Goal: Task Accomplishment & Management: Use online tool/utility

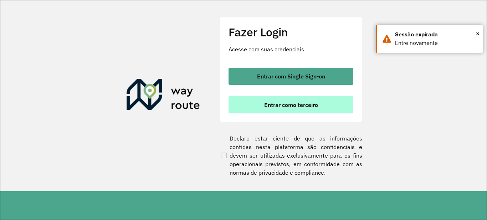
click at [295, 101] on button "Entrar como terceiro" at bounding box center [290, 104] width 125 height 17
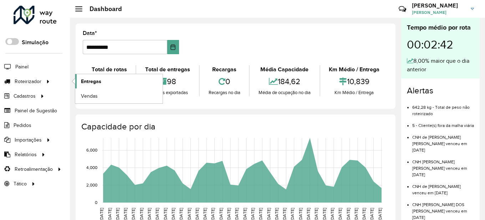
click at [101, 84] on link "Entregas" at bounding box center [118, 81] width 87 height 14
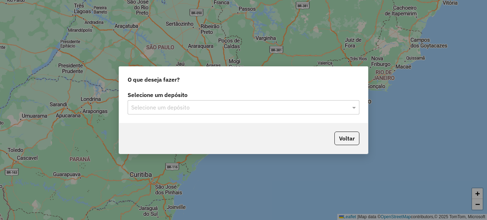
click at [160, 110] on input "text" at bounding box center [236, 107] width 210 height 9
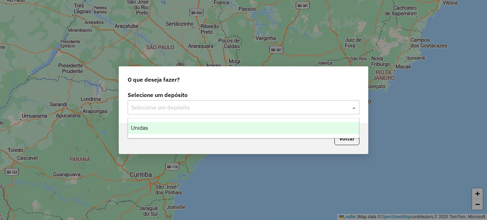
click at [145, 129] on span "Unidas" at bounding box center [139, 128] width 17 height 6
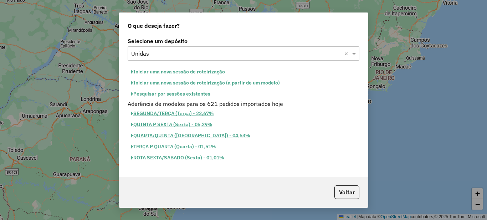
click at [168, 73] on button "Iniciar uma nova sessão de roteirização" at bounding box center [178, 71] width 101 height 11
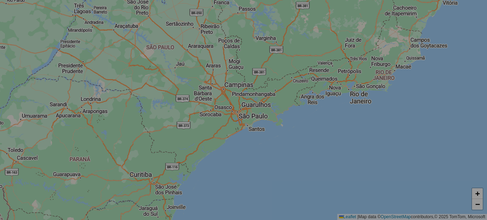
select select "*"
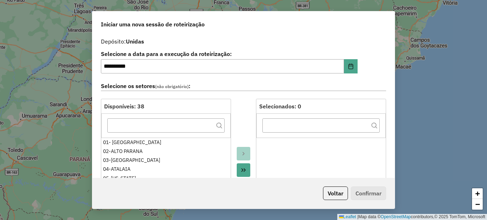
click at [241, 171] on icon "Move All to Target" at bounding box center [243, 170] width 4 height 4
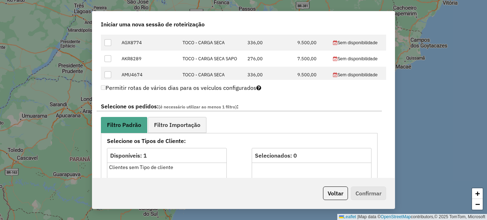
scroll to position [392, 0]
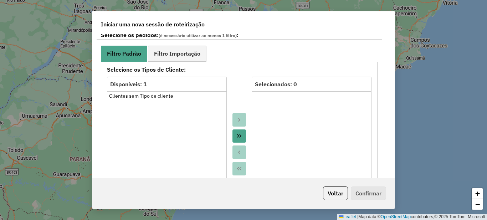
click at [237, 139] on button "Move All to Target" at bounding box center [239, 136] width 14 height 14
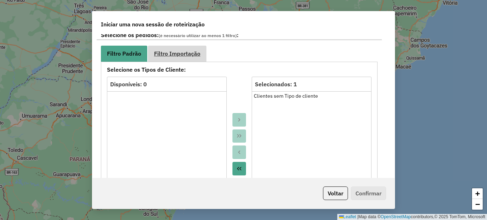
click at [201, 56] on link "Filtro Importação" at bounding box center [177, 54] width 58 height 16
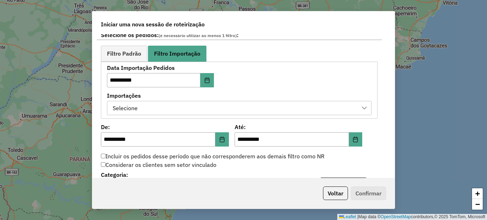
click at [145, 108] on div "Selecione" at bounding box center [233, 108] width 247 height 14
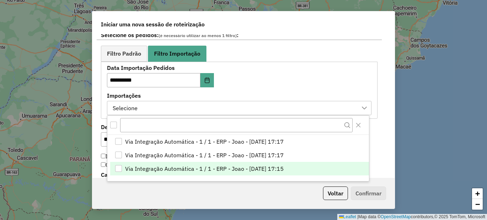
click at [195, 169] on span "Via Integração Automática - 1 / 1 - ERP - Joao - [DATE] 17:15" at bounding box center [204, 168] width 159 height 9
click at [93, 111] on div "**********" at bounding box center [243, 106] width 302 height 144
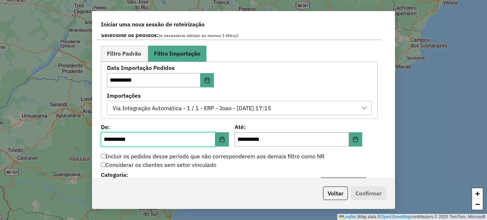
click at [105, 140] on input "**********" at bounding box center [158, 139] width 114 height 14
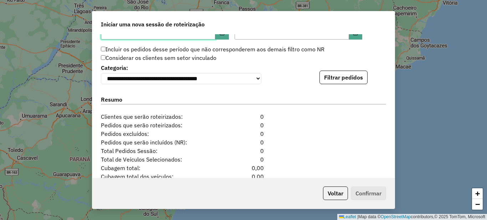
scroll to position [535, 0]
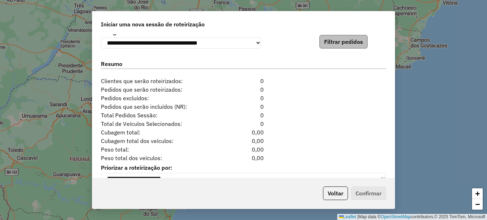
type input "**********"
click at [329, 48] on button "Filtrar pedidos" at bounding box center [343, 42] width 48 height 14
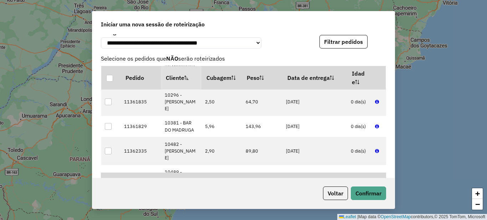
scroll to position [178, 0]
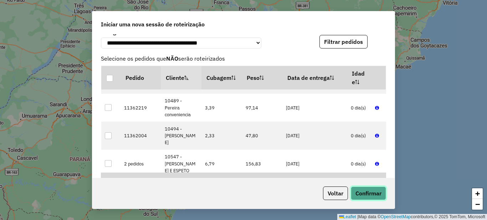
click at [372, 191] on button "Confirmar" at bounding box center [368, 193] width 35 height 14
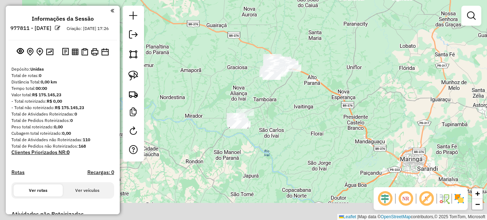
drag, startPoint x: 233, startPoint y: 148, endPoint x: 277, endPoint y: 104, distance: 62.5
click at [277, 104] on div "Janela de atendimento Grade de atendimento Capacidade Transportadoras Veículos …" at bounding box center [243, 110] width 487 height 220
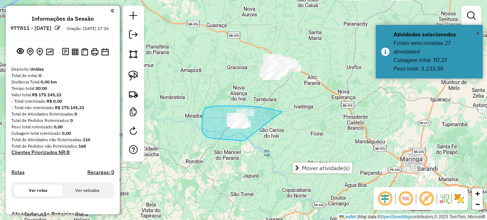
drag, startPoint x: 282, startPoint y: 112, endPoint x: 288, endPoint y: 123, distance: 13.2
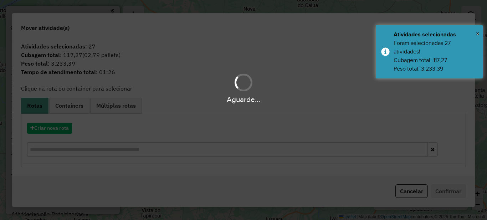
click at [65, 127] on hb-app "**********" at bounding box center [243, 110] width 487 height 220
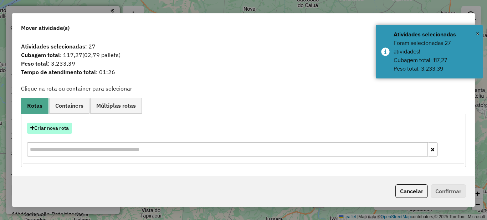
click at [60, 128] on button "Criar nova rota" at bounding box center [49, 128] width 45 height 11
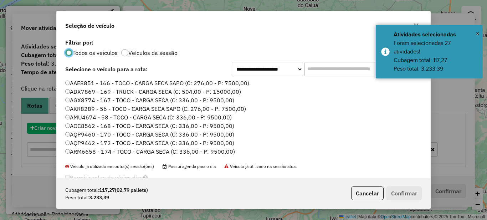
scroll to position [4, 2]
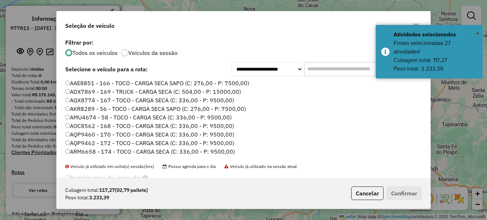
click at [321, 64] on input "text" at bounding box center [357, 69] width 107 height 14
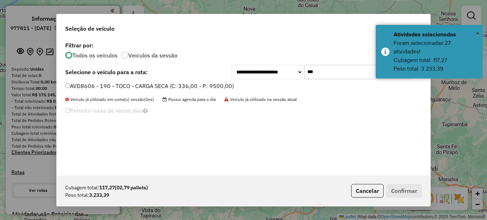
type input "***"
click at [108, 87] on label "AVD8606 - 190 - TOCO - CARGA SECA (C: 336,00 - P: 9500,00)" at bounding box center [149, 86] width 169 height 9
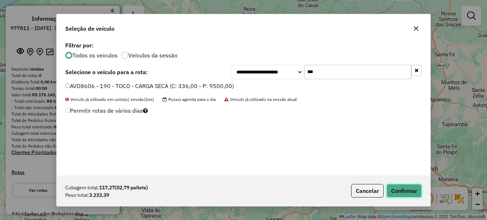
click at [401, 189] on button "Confirmar" at bounding box center [403, 191] width 35 height 14
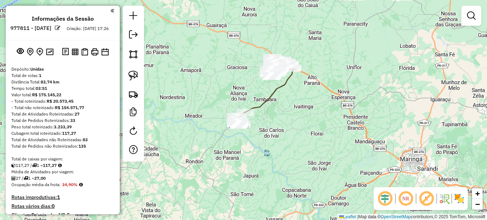
drag, startPoint x: 310, startPoint y: 107, endPoint x: 287, endPoint y: 135, distance: 36.2
click at [306, 138] on div "Janela de atendimento Grade de atendimento Capacidade Transportadoras Veículos …" at bounding box center [243, 110] width 487 height 220
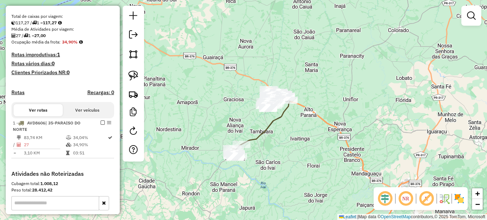
scroll to position [178, 0]
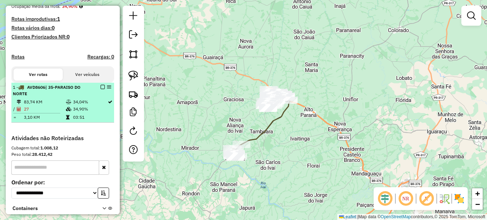
click at [101, 89] on em at bounding box center [103, 87] width 4 height 4
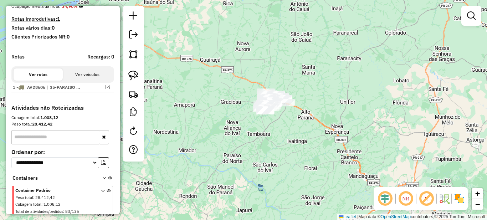
drag, startPoint x: 295, startPoint y: 137, endPoint x: 284, endPoint y: 146, distance: 14.2
click at [285, 146] on div "Janela de atendimento Grade de atendimento Capacidade Transportadoras Veículos …" at bounding box center [243, 110] width 487 height 220
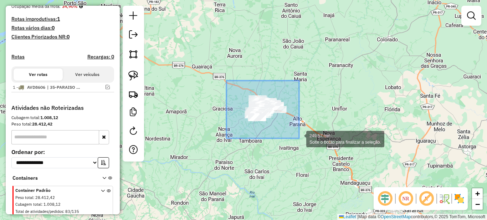
drag, startPoint x: 226, startPoint y: 81, endPoint x: 299, endPoint y: 138, distance: 92.8
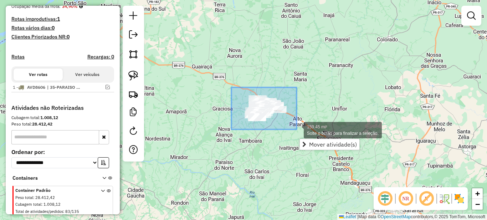
drag, startPoint x: 231, startPoint y: 87, endPoint x: 297, endPoint y: 129, distance: 77.6
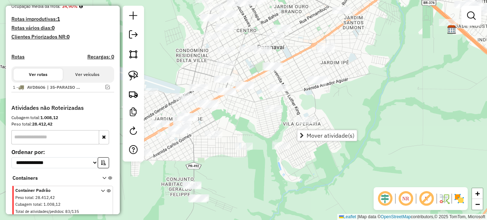
drag, startPoint x: 227, startPoint y: 149, endPoint x: 298, endPoint y: 122, distance: 76.3
click at [298, 122] on div "Janela de atendimento Grade de atendimento Capacidade Transportadoras Veículos …" at bounding box center [243, 110] width 487 height 220
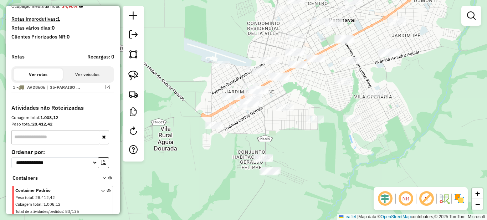
click at [281, 134] on div "Janela de atendimento Grade de atendimento Capacidade Transportadoras Veículos …" at bounding box center [243, 110] width 487 height 220
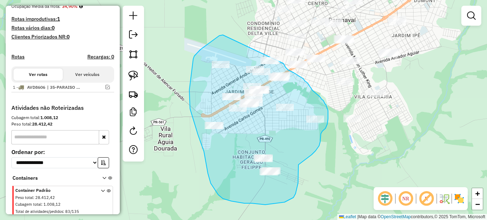
drag, startPoint x: 223, startPoint y: 35, endPoint x: 275, endPoint y: 52, distance: 55.2
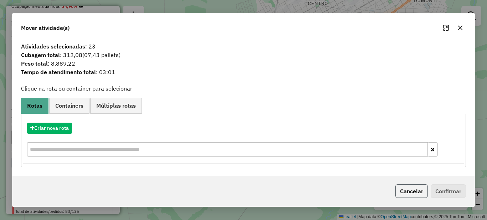
click at [408, 194] on button "Cancelar" at bounding box center [411, 191] width 32 height 14
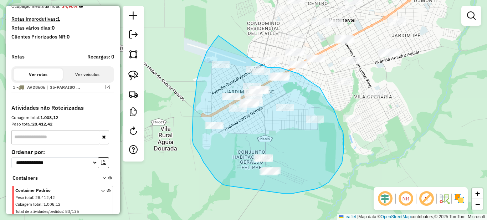
drag, startPoint x: 217, startPoint y: 37, endPoint x: 250, endPoint y: 61, distance: 40.6
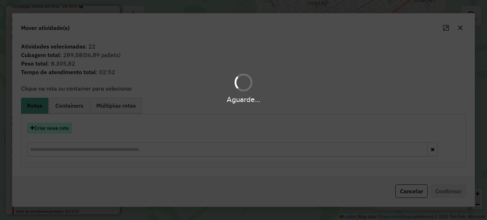
click at [42, 128] on button "Criar nova rota" at bounding box center [49, 128] width 45 height 11
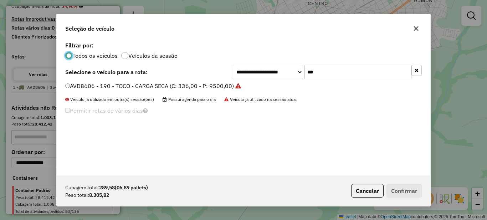
scroll to position [4, 2]
click at [338, 73] on input "***" at bounding box center [357, 72] width 107 height 14
type input "***"
click at [188, 83] on label "BAZ4341 - 194 - TOCO - CARGA SECA (C: 336,00 - P: 9500,00)" at bounding box center [149, 86] width 168 height 9
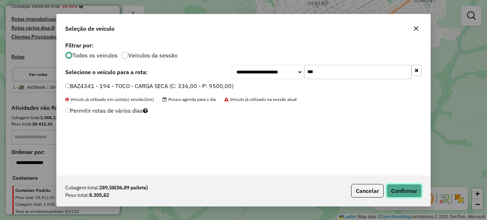
click at [400, 191] on button "Confirmar" at bounding box center [403, 191] width 35 height 14
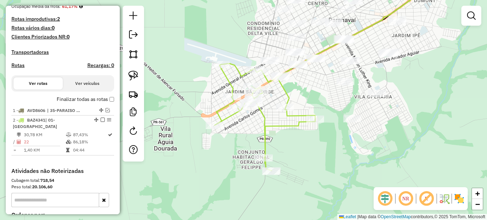
scroll to position [214, 0]
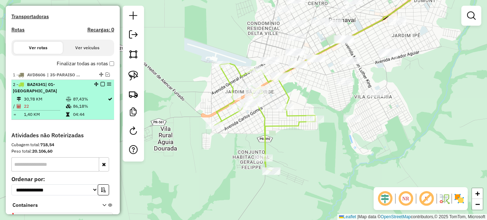
click at [90, 103] on td "86,18%" at bounding box center [90, 106] width 35 height 7
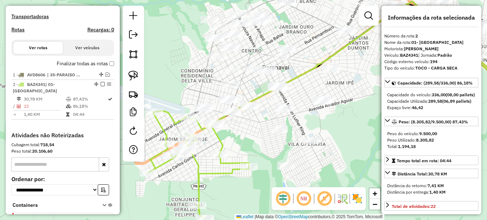
drag, startPoint x: 178, startPoint y: 132, endPoint x: 273, endPoint y: 132, distance: 94.4
click at [273, 132] on div "Janela de atendimento Grade de atendimento Capacidade Transportadoras Veículos …" at bounding box center [243, 110] width 487 height 220
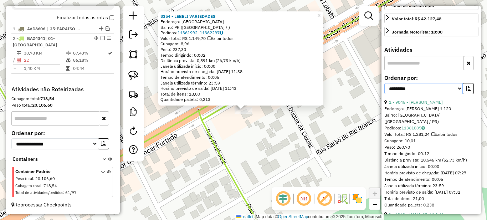
drag, startPoint x: 443, startPoint y: 103, endPoint x: 431, endPoint y: 107, distance: 11.8
click at [443, 94] on select "**********" at bounding box center [423, 88] width 78 height 11
select select "*********"
click at [384, 94] on select "**********" at bounding box center [423, 88] width 78 height 11
click at [461, 94] on div "**********" at bounding box center [428, 88] width 89 height 11
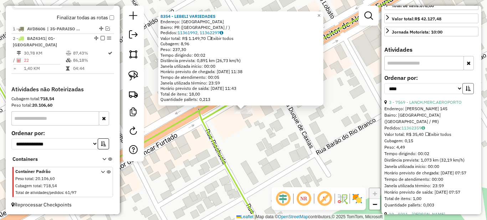
click at [465, 91] on icon "button" at bounding box center [467, 88] width 5 height 5
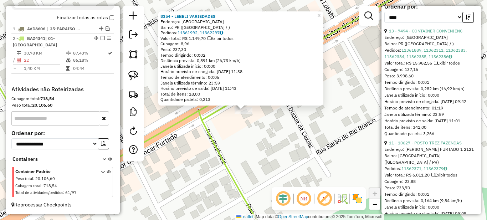
scroll to position [356, 0]
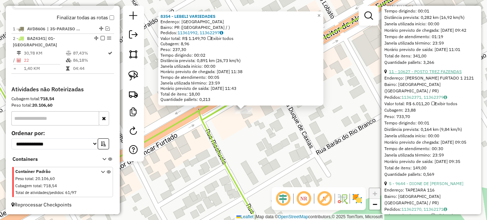
click at [416, 74] on link "11 - 10627 - POSTO TREZ FAZENDAS" at bounding box center [425, 71] width 73 height 5
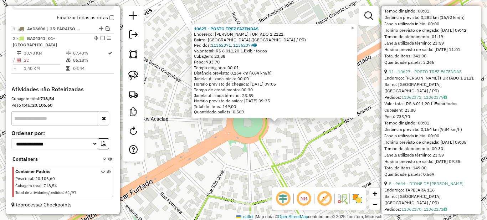
click at [354, 25] on span "×" at bounding box center [352, 28] width 3 height 6
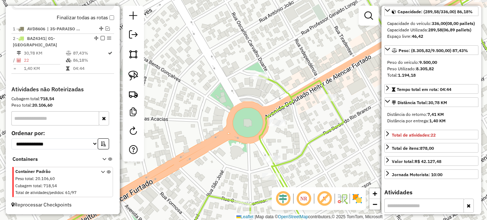
scroll to position [0, 0]
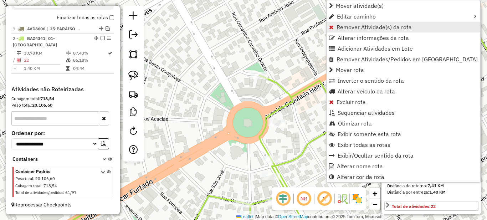
click at [337, 26] on span "Remover Atividade(s) da rota" at bounding box center [373, 27] width 75 height 6
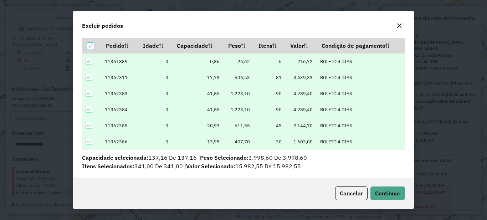
scroll to position [4, 2]
click at [382, 195] on span "Continuar" at bounding box center [387, 193] width 25 height 7
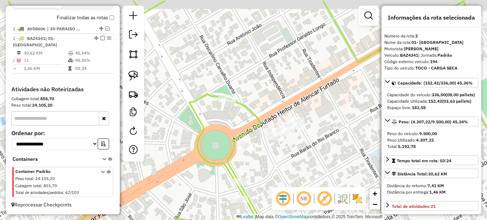
drag, startPoint x: 356, startPoint y: 97, endPoint x: 324, endPoint y: 119, distance: 39.4
click at [324, 119] on div "Janela de atendimento Grade de atendimento Capacidade Transportadoras Veículos …" at bounding box center [243, 110] width 487 height 220
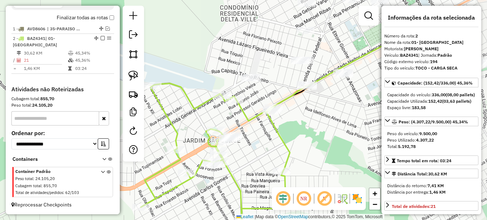
drag, startPoint x: 307, startPoint y: 98, endPoint x: 300, endPoint y: 125, distance: 27.8
click at [300, 125] on div "Janela de atendimento Grade de atendimento Capacidade Transportadoras Veículos …" at bounding box center [243, 110] width 487 height 220
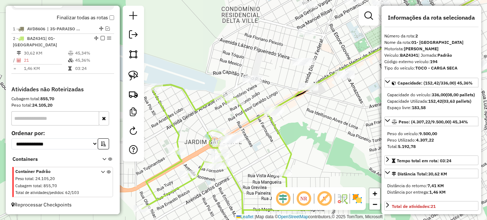
scroll to position [71, 0]
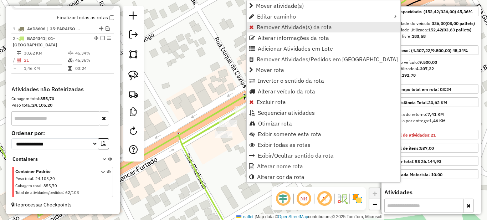
click at [268, 29] on span "Remover Atividade(s) da rota" at bounding box center [294, 27] width 75 height 6
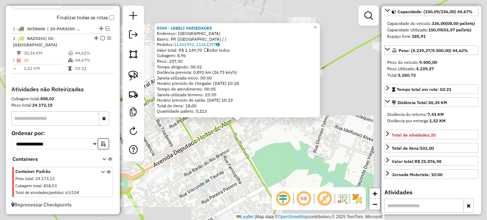
click at [230, 150] on div "8354 - LEBELI VARIEDADES Endereço: PARANAVAI Bairro: PR ([GEOGRAPHIC_DATA] / ) …" at bounding box center [243, 110] width 487 height 220
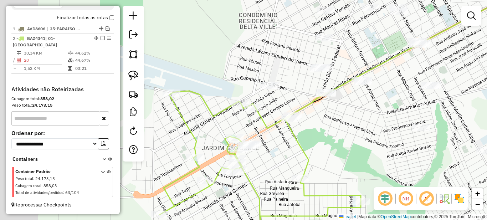
drag, startPoint x: 268, startPoint y: 105, endPoint x: 290, endPoint y: 97, distance: 23.0
click at [287, 98] on div "Janela de atendimento Grade de atendimento Capacidade Transportadoras Veículos …" at bounding box center [243, 110] width 487 height 220
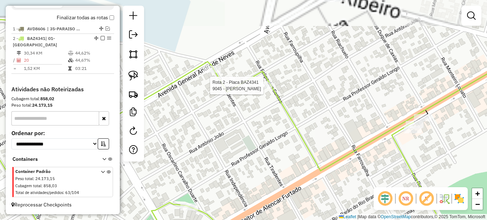
select select "*********"
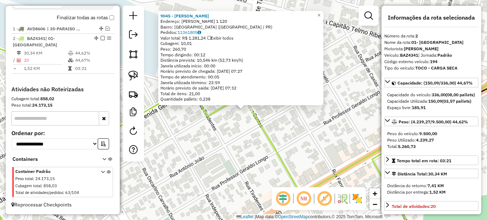
click at [223, 123] on div "Rota 2 - Placa BAZ4341 9045 - [PERSON_NAME] 9045 - [PERSON_NAME]: [PERSON_NAME]…" at bounding box center [243, 110] width 487 height 220
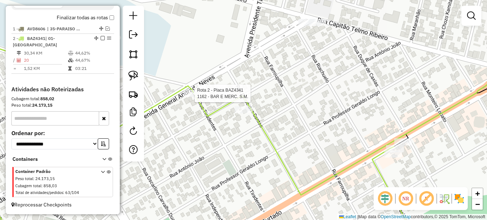
select select "*********"
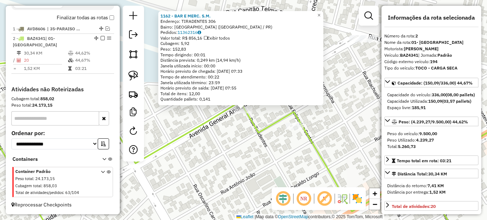
drag, startPoint x: 345, startPoint y: 133, endPoint x: 221, endPoint y: 91, distance: 131.1
click at [229, 92] on div "1162 - BAR E MERC. S.M. Endereço: TIRADENTES 306 Bairro: [GEOGRAPHIC_DATA] ([GE…" at bounding box center [243, 110] width 487 height 220
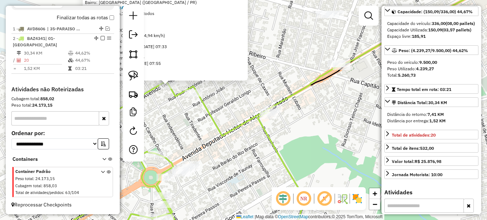
drag, startPoint x: 332, startPoint y: 99, endPoint x: 326, endPoint y: 110, distance: 13.1
click at [327, 110] on div "1162 - BAR E MERC. S.M. Endereço: TIRADENTES 306 Bairro: [GEOGRAPHIC_DATA] ([GE…" at bounding box center [243, 110] width 487 height 220
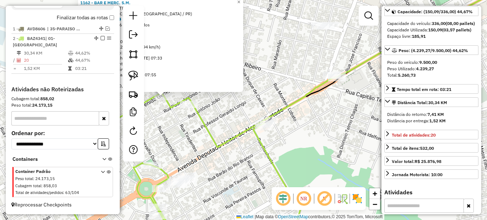
click at [319, 117] on div "1162 - BAR E MERC. S.M. Endereço: TIRADENTES 306 Bairro: [GEOGRAPHIC_DATA] ([GE…" at bounding box center [243, 110] width 487 height 220
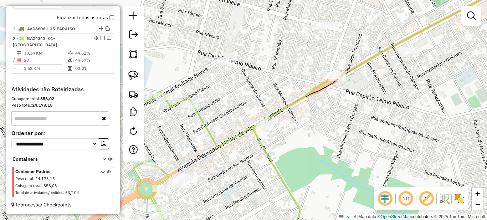
click at [470, 17] on em at bounding box center [471, 15] width 9 height 9
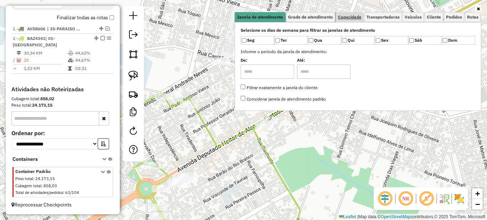
drag, startPoint x: 320, startPoint y: 20, endPoint x: 341, endPoint y: 20, distance: 21.0
click at [321, 20] on link "Grade de atendimento" at bounding box center [310, 17] width 49 height 10
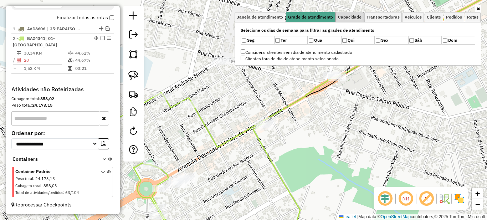
click at [344, 20] on link "Capacidade" at bounding box center [350, 17] width 28 height 10
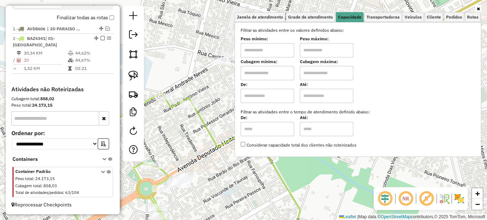
click at [283, 46] on input "text" at bounding box center [267, 50] width 53 height 14
type input "*******"
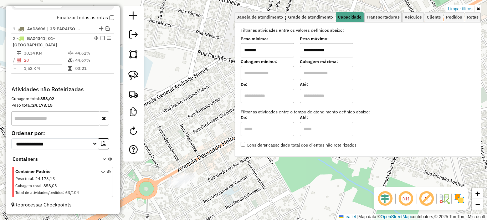
type input "**********"
click at [480, 11] on link at bounding box center [478, 9] width 6 height 8
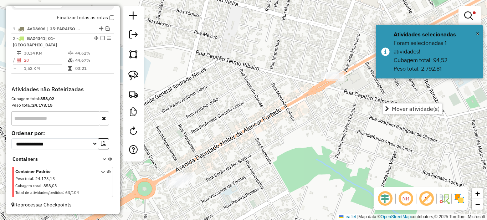
drag, startPoint x: 352, startPoint y: 95, endPoint x: 278, endPoint y: 124, distance: 79.7
click at [282, 122] on div "**********" at bounding box center [243, 110] width 487 height 220
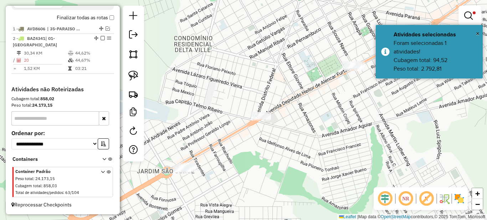
drag, startPoint x: 334, startPoint y: 109, endPoint x: 284, endPoint y: 122, distance: 52.0
click at [284, 122] on div "**********" at bounding box center [243, 110] width 487 height 220
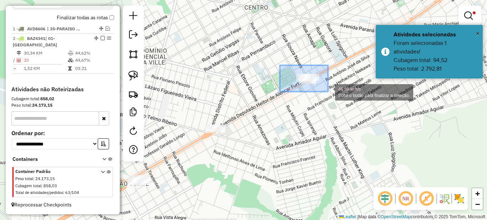
drag, startPoint x: 317, startPoint y: 86, endPoint x: 328, endPoint y: 92, distance: 12.0
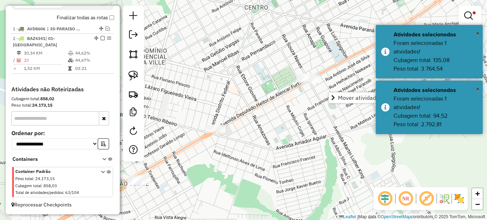
drag, startPoint x: 313, startPoint y: 138, endPoint x: 259, endPoint y: 147, distance: 54.5
click at [260, 146] on div "**********" at bounding box center [243, 110] width 487 height 220
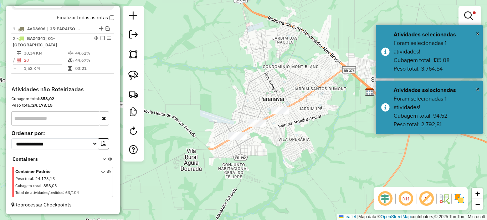
drag, startPoint x: 315, startPoint y: 135, endPoint x: 215, endPoint y: 180, distance: 109.6
click at [215, 180] on div "**********" at bounding box center [243, 110] width 487 height 220
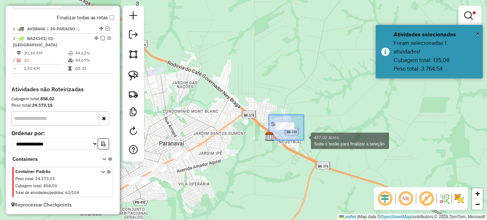
drag, startPoint x: 289, startPoint y: 131, endPoint x: 308, endPoint y: 141, distance: 21.2
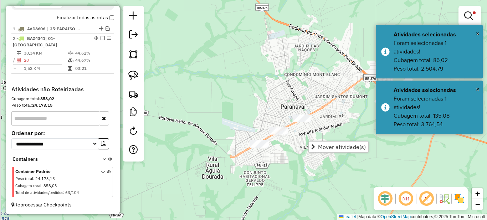
drag, startPoint x: 171, startPoint y: 179, endPoint x: 292, endPoint y: 142, distance: 127.0
click at [292, 142] on div "**********" at bounding box center [243, 110] width 487 height 220
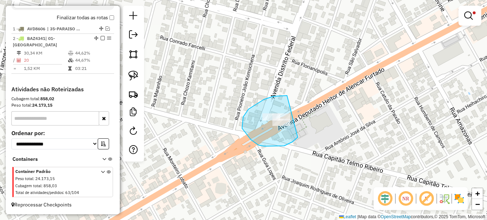
drag, startPoint x: 264, startPoint y: 99, endPoint x: 298, endPoint y: 137, distance: 50.7
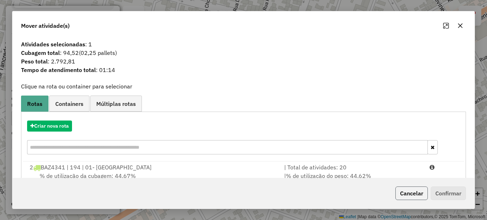
click at [410, 189] on button "Cancelar" at bounding box center [411, 193] width 32 height 14
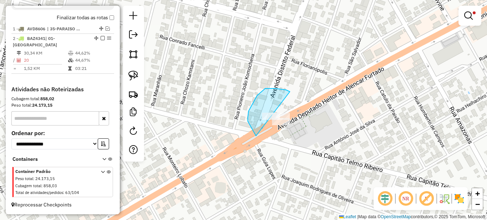
drag, startPoint x: 290, startPoint y: 92, endPoint x: 339, endPoint y: 124, distance: 58.8
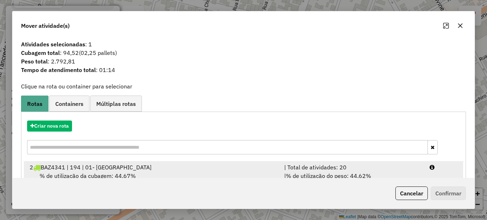
scroll to position [25, 0]
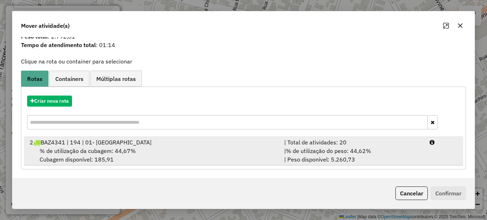
click at [360, 145] on div "| Total de atividades: 20" at bounding box center [352, 142] width 145 height 9
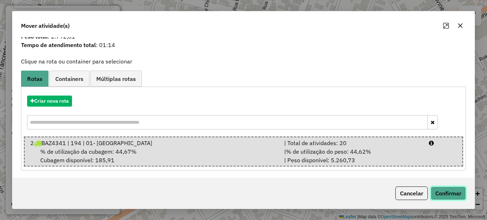
click at [458, 196] on button "Confirmar" at bounding box center [448, 193] width 35 height 14
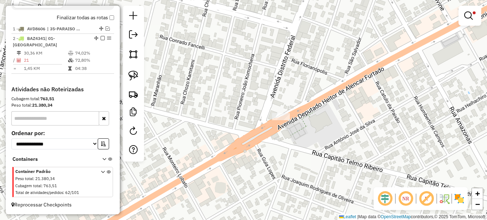
scroll to position [0, 0]
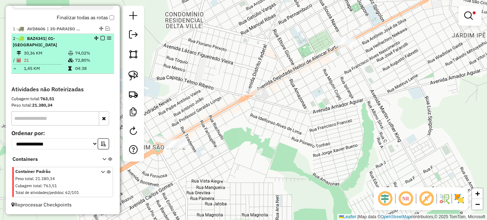
click at [79, 58] on td "72,80%" at bounding box center [93, 60] width 36 height 7
select select "*********"
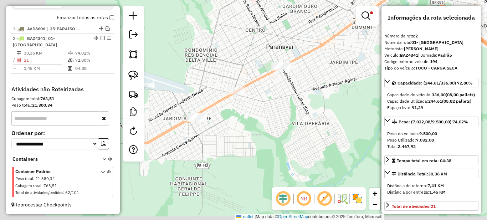
drag, startPoint x: 227, startPoint y: 137, endPoint x: 329, endPoint y: 107, distance: 105.6
click at [318, 114] on div "**********" at bounding box center [243, 110] width 487 height 220
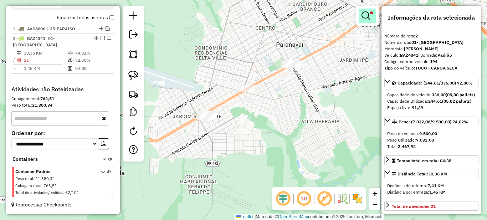
click at [371, 14] on span at bounding box center [371, 12] width 3 height 3
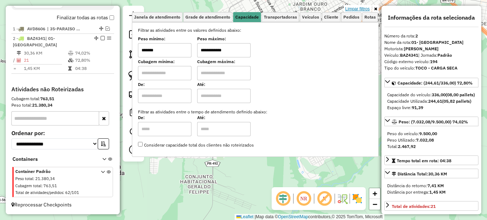
click at [358, 10] on link "Limpar filtros" at bounding box center [357, 9] width 27 height 8
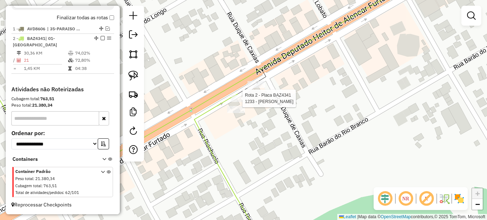
select select "*********"
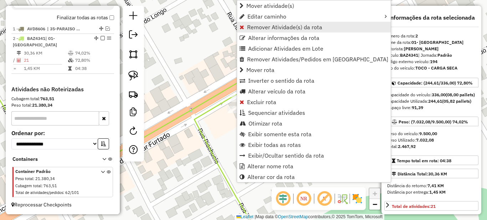
click at [251, 29] on span "Remover Atividade(s) da rota" at bounding box center [284, 27] width 75 height 6
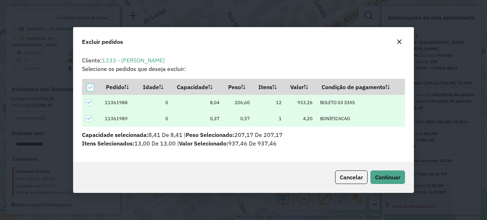
scroll to position [4, 2]
click at [380, 181] on button "Continuar" at bounding box center [387, 177] width 35 height 14
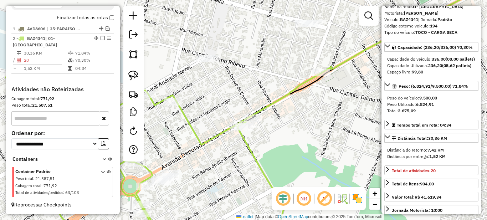
scroll to position [71, 0]
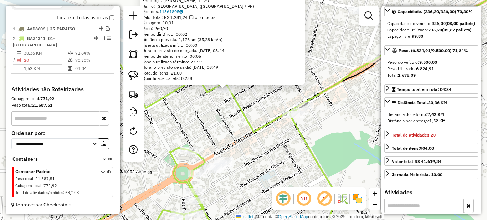
drag, startPoint x: 255, startPoint y: 133, endPoint x: 244, endPoint y: 130, distance: 11.3
click at [244, 130] on div "9045 - [PERSON_NAME]: [PERSON_NAME] 1 120 Bairro: [GEOGRAPHIC_DATA] ([GEOGRAPHI…" at bounding box center [243, 110] width 487 height 220
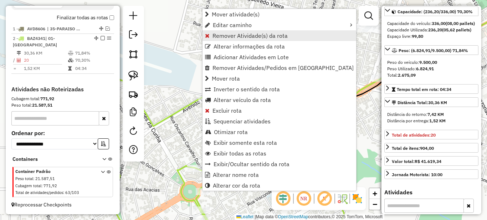
click at [220, 35] on span "Remover Atividade(s) da rota" at bounding box center [249, 36] width 75 height 6
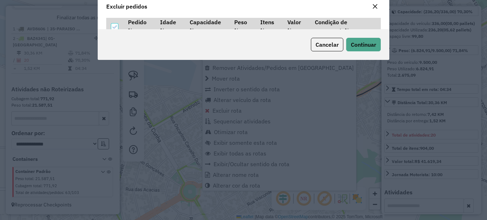
scroll to position [0, 0]
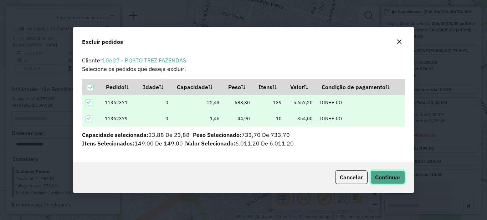
click at [397, 176] on span "Continuar" at bounding box center [387, 177] width 25 height 7
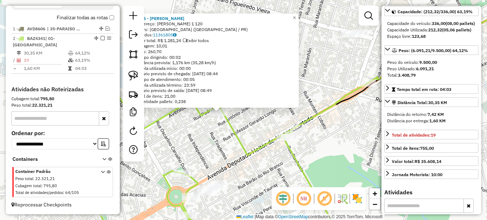
drag, startPoint x: 325, startPoint y: 151, endPoint x: 303, endPoint y: 154, distance: 22.3
click at [303, 154] on div "9045 - [PERSON_NAME]: [PERSON_NAME] 1 120 Bairro: [GEOGRAPHIC_DATA] ([GEOGRAPHI…" at bounding box center [243, 110] width 487 height 220
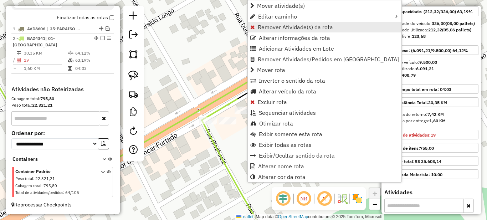
click at [256, 25] on link "Remover Atividade(s) da rota" at bounding box center [325, 27] width 154 height 11
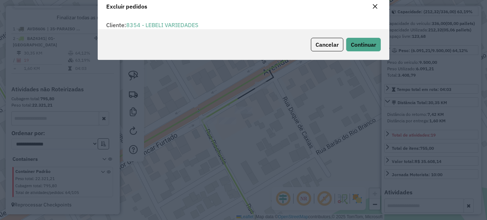
scroll to position [4, 2]
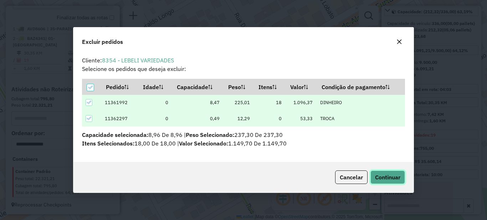
click at [389, 181] on button "Continuar" at bounding box center [387, 177] width 35 height 14
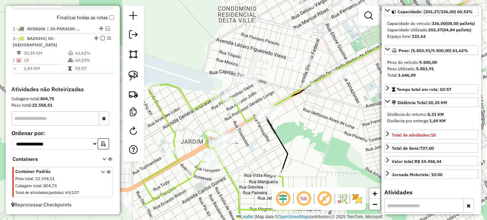
drag, startPoint x: 205, startPoint y: 126, endPoint x: 242, endPoint y: 152, distance: 45.8
click at [242, 152] on div "Janela de atendimento Grade de atendimento Capacidade Transportadoras Veículos …" at bounding box center [243, 110] width 487 height 220
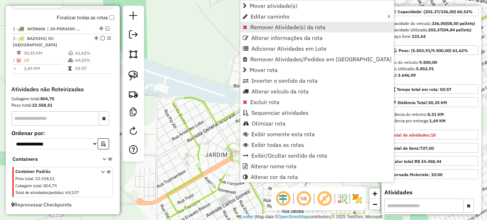
click at [261, 29] on span "Remover Atividade(s) da rota" at bounding box center [287, 27] width 75 height 6
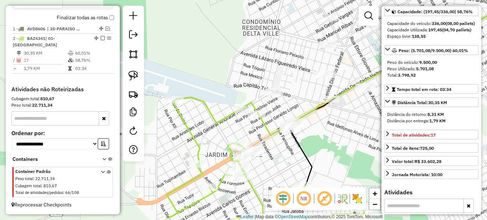
drag, startPoint x: 339, startPoint y: 137, endPoint x: 293, endPoint y: 138, distance: 46.3
click at [293, 138] on div "Janela de atendimento Grade de atendimento Capacidade Transportadoras Veículos …" at bounding box center [243, 110] width 487 height 220
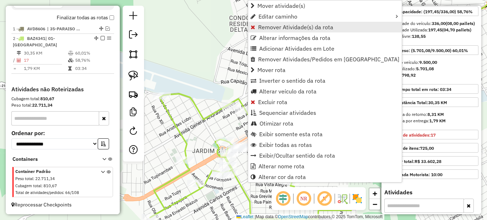
click at [265, 28] on span "Remover Atividade(s) da rota" at bounding box center [295, 27] width 75 height 6
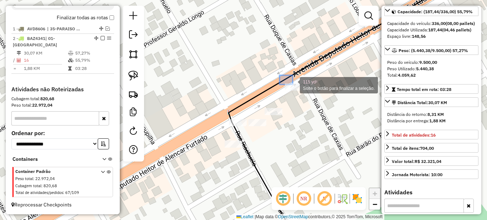
drag, startPoint x: 279, startPoint y: 75, endPoint x: 315, endPoint y: 102, distance: 45.0
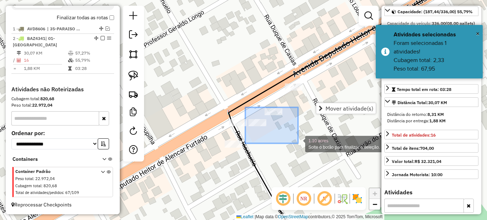
drag, startPoint x: 245, startPoint y: 107, endPoint x: 298, endPoint y: 143, distance: 63.9
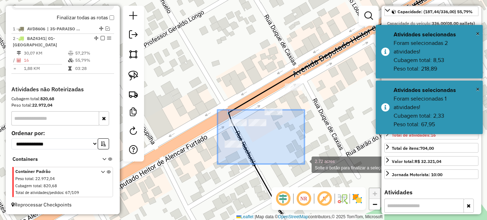
drag, startPoint x: 217, startPoint y: 110, endPoint x: 304, endPoint y: 164, distance: 102.5
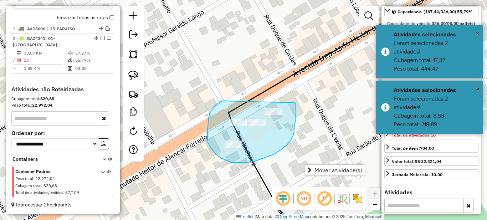
drag, startPoint x: 221, startPoint y: 102, endPoint x: 295, endPoint y: 103, distance: 74.5
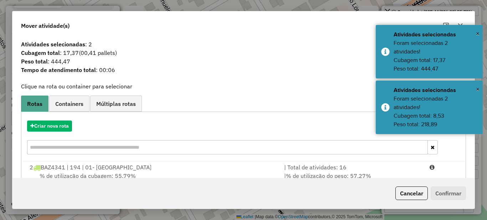
scroll to position [25, 0]
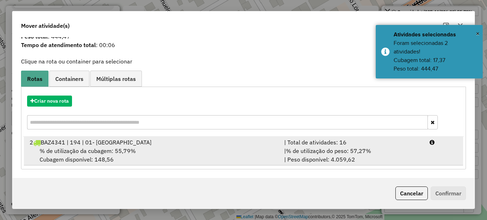
click at [324, 139] on div "| Total de atividades: 16" at bounding box center [352, 142] width 145 height 9
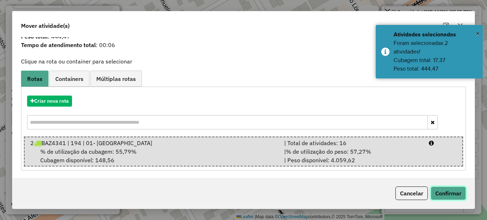
click at [451, 192] on button "Confirmar" at bounding box center [448, 193] width 35 height 14
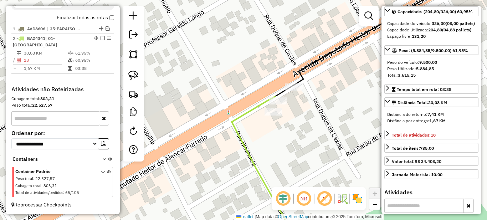
scroll to position [0, 0]
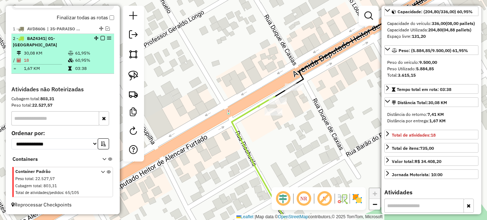
click at [75, 57] on td "60,95%" at bounding box center [93, 60] width 36 height 7
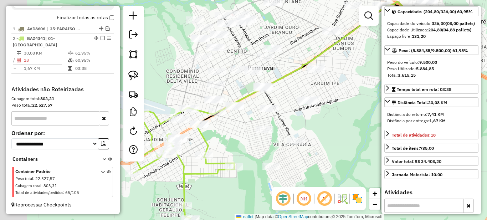
drag, startPoint x: 182, startPoint y: 135, endPoint x: 279, endPoint y: 135, distance: 96.9
click at [279, 135] on div "Janela de atendimento Grade de atendimento Capacidade Transportadoras Veículos …" at bounding box center [243, 110] width 487 height 220
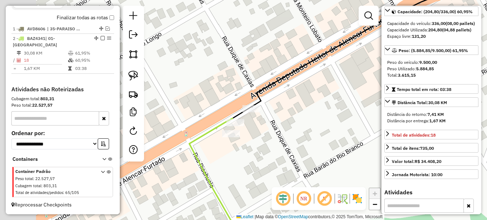
drag, startPoint x: 226, startPoint y: 144, endPoint x: 299, endPoint y: 136, distance: 73.8
click at [299, 136] on div "Janela de atendimento Grade de atendimento Capacidade Transportadoras Veículos …" at bounding box center [243, 110] width 487 height 220
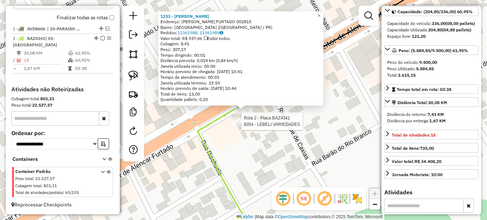
click at [240, 125] on div at bounding box center [239, 121] width 18 height 7
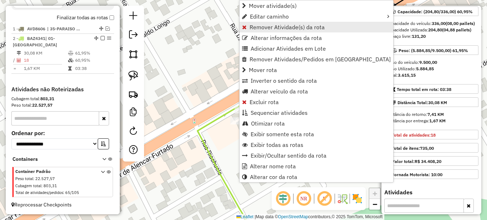
click at [257, 30] on span "Remover Atividade(s) da rota" at bounding box center [286, 27] width 75 height 6
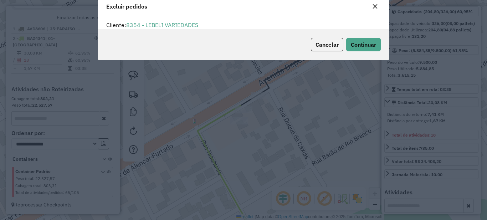
scroll to position [4, 2]
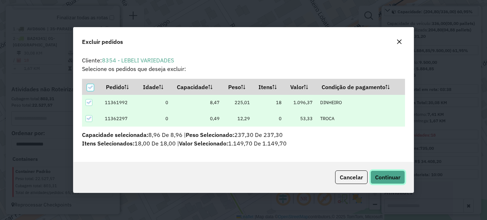
click at [384, 179] on span "Continuar" at bounding box center [387, 177] width 25 height 7
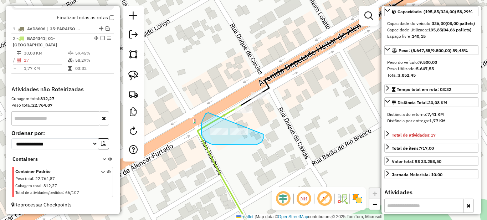
drag, startPoint x: 206, startPoint y: 114, endPoint x: 264, endPoint y: 134, distance: 61.7
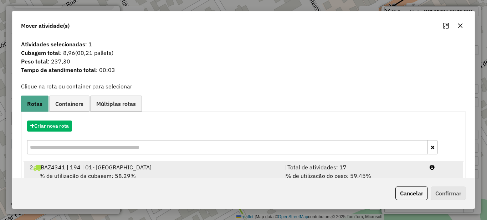
scroll to position [25, 0]
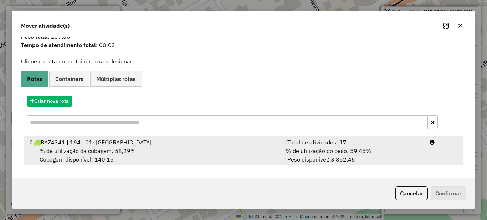
click at [328, 143] on div "| Total de atividades: 17" at bounding box center [352, 142] width 145 height 9
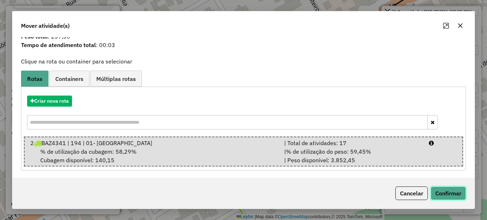
click at [451, 189] on button "Confirmar" at bounding box center [448, 193] width 35 height 14
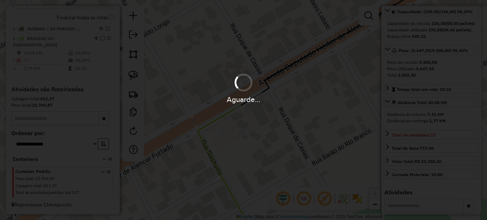
scroll to position [0, 0]
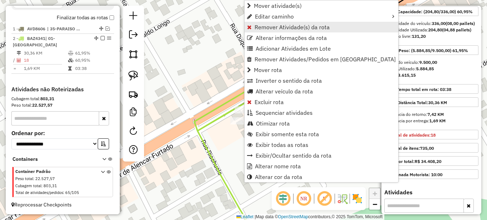
click at [260, 29] on span "Remover Atividade(s) da rota" at bounding box center [291, 27] width 75 height 6
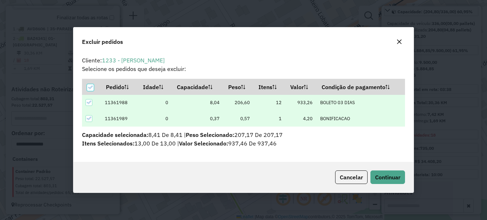
scroll to position [4, 2]
click at [392, 179] on span "Continuar" at bounding box center [387, 177] width 25 height 7
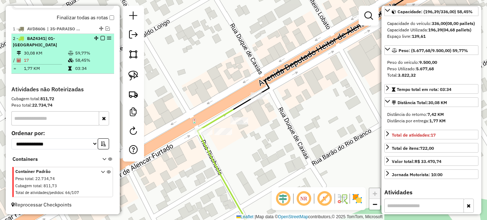
click at [102, 40] on em at bounding box center [103, 38] width 4 height 4
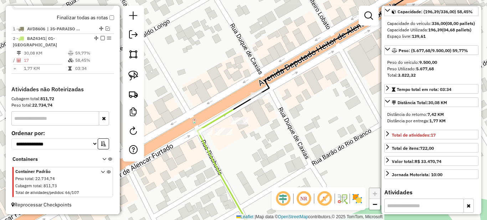
scroll to position [236, 0]
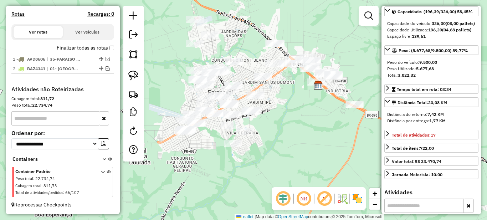
drag, startPoint x: 349, startPoint y: 128, endPoint x: 265, endPoint y: 130, distance: 84.5
click at [265, 130] on div "Janela de atendimento Grade de atendimento Capacidade Transportadoras Veículos …" at bounding box center [243, 110] width 487 height 220
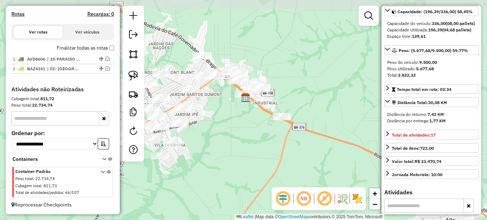
drag, startPoint x: 289, startPoint y: 106, endPoint x: 233, endPoint y: 131, distance: 61.1
click at [233, 131] on div "Janela de atendimento Grade de atendimento Capacidade Transportadoras Veículos …" at bounding box center [243, 110] width 487 height 220
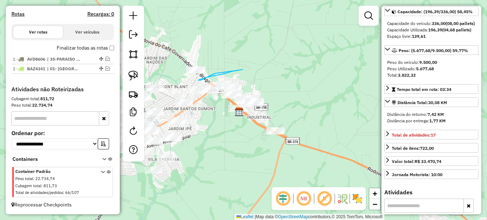
drag, startPoint x: 243, startPoint y: 69, endPoint x: 218, endPoint y: 73, distance: 25.2
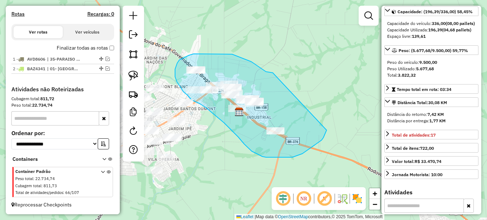
drag, startPoint x: 273, startPoint y: 73, endPoint x: 328, endPoint y: 127, distance: 77.4
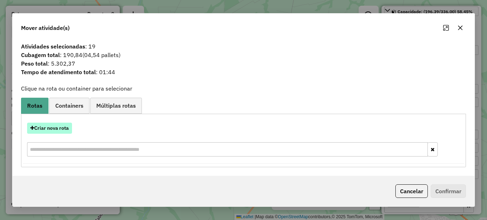
click at [52, 127] on button "Criar nova rota" at bounding box center [49, 128] width 45 height 11
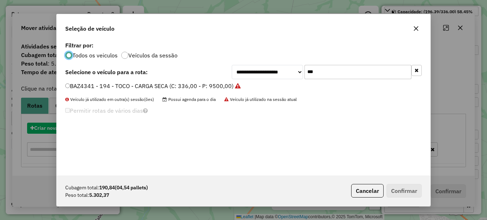
scroll to position [4, 2]
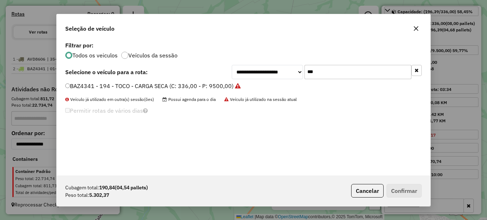
click at [357, 71] on input "***" at bounding box center [357, 72] width 107 height 14
type input "*"
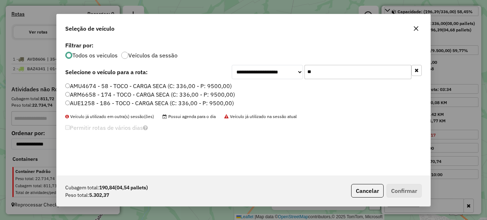
type input "**"
drag, startPoint x: 122, startPoint y: 83, endPoint x: 129, endPoint y: 84, distance: 6.9
click at [122, 83] on label "AMU4674 - 58 - TOCO - CARGA SECA (C: 336,00 - P: 9500,00)" at bounding box center [148, 86] width 166 height 9
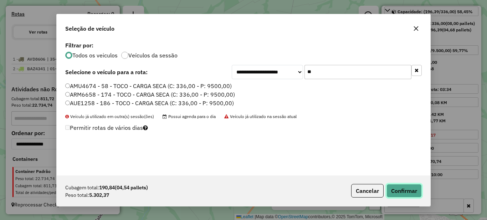
click at [401, 192] on button "Confirmar" at bounding box center [403, 191] width 35 height 14
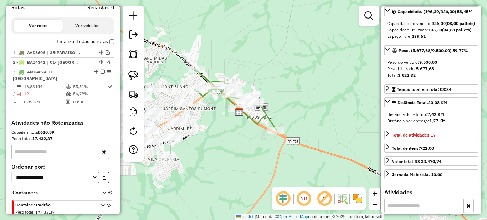
scroll to position [269, 0]
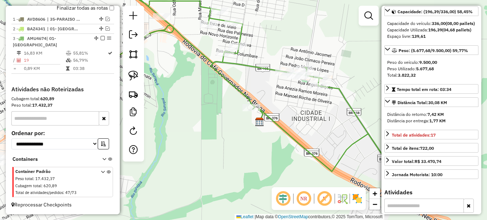
drag, startPoint x: 203, startPoint y: 109, endPoint x: 246, endPoint y: 110, distance: 43.1
click at [246, 110] on div "Janela de atendimento Grade de atendimento Capacidade Transportadoras Veículos …" at bounding box center [243, 110] width 487 height 220
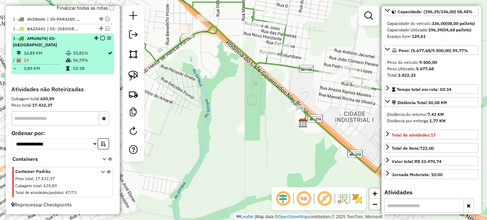
click at [66, 59] on td at bounding box center [69, 60] width 7 height 7
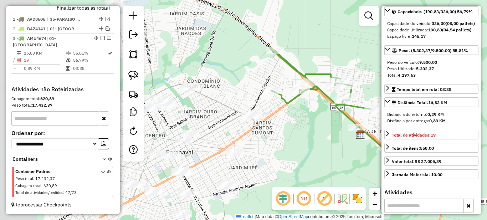
drag, startPoint x: 199, startPoint y: 144, endPoint x: 308, endPoint y: 143, distance: 109.1
click at [308, 143] on div "Janela de atendimento Grade de atendimento Capacidade Transportadoras Veículos …" at bounding box center [243, 110] width 487 height 220
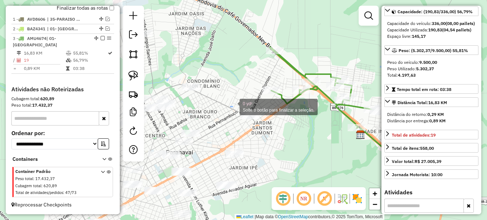
drag, startPoint x: 231, startPoint y: 106, endPoint x: 273, endPoint y: 131, distance: 49.5
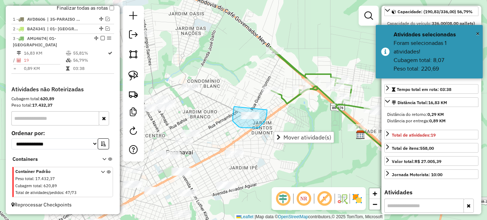
drag, startPoint x: 234, startPoint y: 107, endPoint x: 267, endPoint y: 110, distance: 33.3
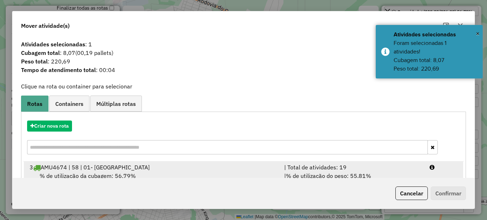
scroll to position [25, 0]
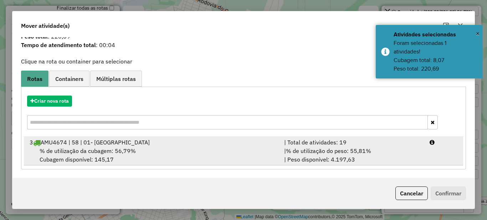
click at [361, 144] on div "| Total de atividades: 19" at bounding box center [352, 142] width 145 height 9
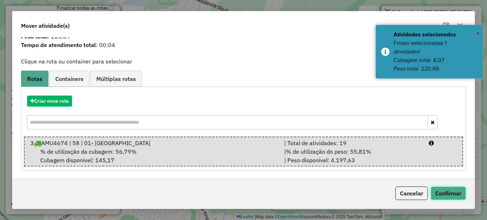
click at [450, 189] on button "Confirmar" at bounding box center [448, 193] width 35 height 14
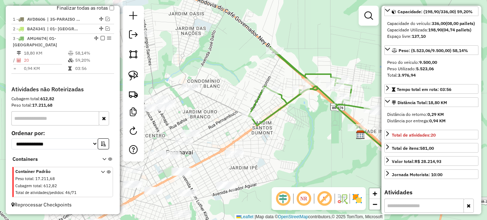
scroll to position [0, 0]
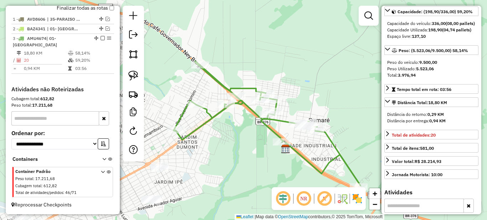
drag, startPoint x: 273, startPoint y: 155, endPoint x: 180, endPoint y: 170, distance: 94.2
click at [180, 170] on div "Janela de atendimento Grade de atendimento Capacidade Transportadoras Veículos …" at bounding box center [243, 110] width 487 height 220
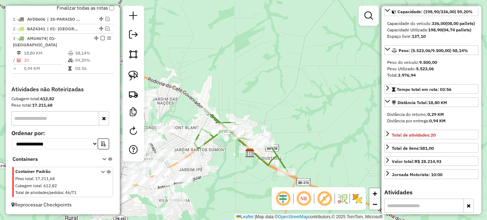
drag, startPoint x: 211, startPoint y: 169, endPoint x: 271, endPoint y: 154, distance: 61.6
click at [271, 154] on div "Janela de atendimento Grade de atendimento Capacidade Transportadoras Veículos …" at bounding box center [243, 110] width 487 height 220
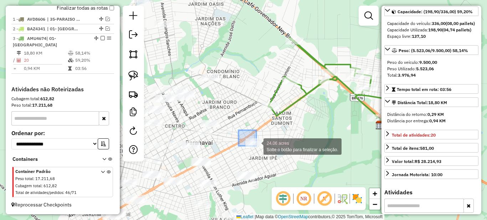
drag, startPoint x: 242, startPoint y: 135, endPoint x: 273, endPoint y: 155, distance: 37.4
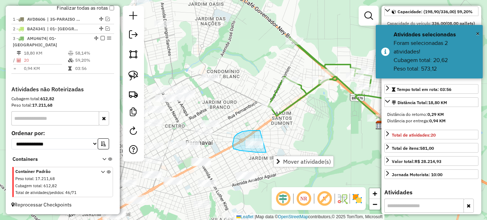
drag, startPoint x: 258, startPoint y: 130, endPoint x: 285, endPoint y: 131, distance: 27.1
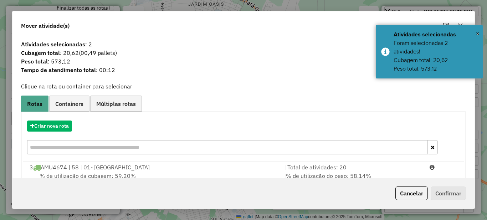
scroll to position [25, 0]
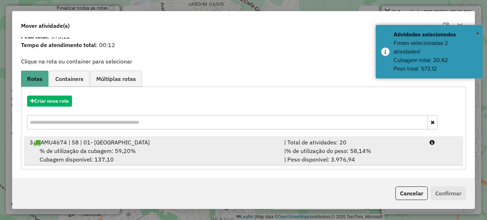
click at [317, 149] on span "% de utilização do peso: 58,14%" at bounding box center [328, 150] width 85 height 7
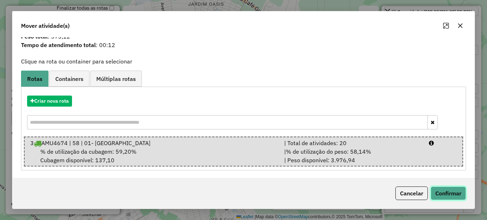
click at [444, 191] on button "Confirmar" at bounding box center [448, 193] width 35 height 14
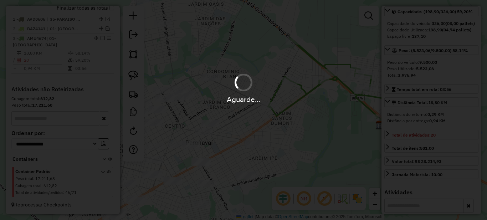
scroll to position [0, 0]
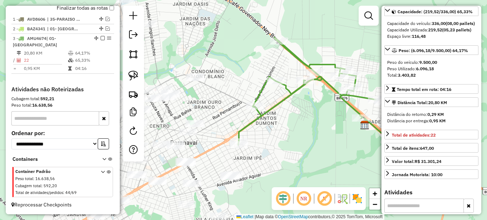
drag, startPoint x: 338, startPoint y: 122, endPoint x: 262, endPoint y: 121, distance: 75.6
click at [260, 122] on div "Janela de atendimento Grade de atendimento Capacidade Transportadoras Veículos …" at bounding box center [243, 110] width 487 height 220
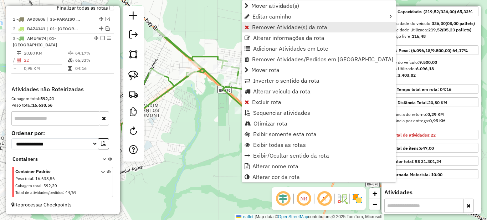
click at [256, 26] on span "Remover Atividade(s) da rota" at bounding box center [289, 27] width 75 height 6
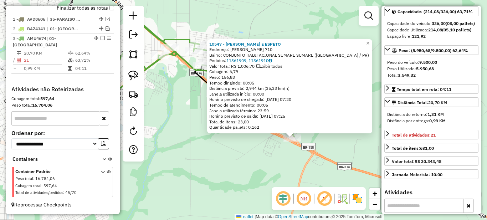
drag, startPoint x: 228, startPoint y: 140, endPoint x: 246, endPoint y: 158, distance: 25.0
click at [246, 158] on div "10547 - [PERSON_NAME] E ESPETO Endereço: [PERSON_NAME] 710 Bairro: CONJUNTO HAB…" at bounding box center [243, 110] width 487 height 220
click at [369, 41] on span "×" at bounding box center [367, 44] width 3 height 6
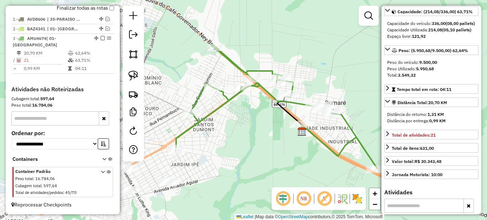
drag, startPoint x: 204, startPoint y: 110, endPoint x: 287, endPoint y: 141, distance: 88.5
click at [287, 141] on div "Janela de atendimento Grade de atendimento Capacidade Transportadoras Veículos …" at bounding box center [243, 110] width 487 height 220
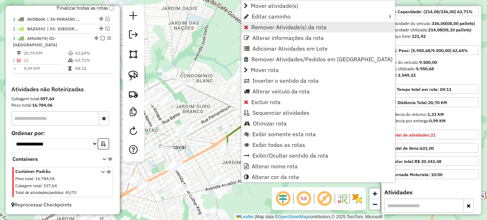
click at [258, 27] on span "Remover Atividade(s) da rota" at bounding box center [288, 27] width 75 height 6
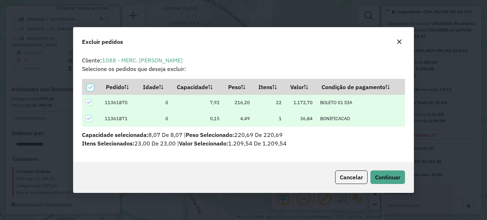
scroll to position [4, 2]
click at [396, 178] on span "Continuar" at bounding box center [387, 177] width 25 height 7
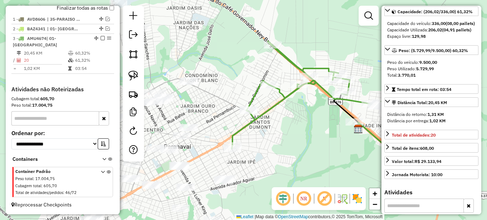
drag, startPoint x: 307, startPoint y: 134, endPoint x: 312, endPoint y: 134, distance: 5.0
click at [312, 134] on div "Janela de atendimento Grade de atendimento Capacidade Transportadoras Veículos …" at bounding box center [243, 110] width 487 height 220
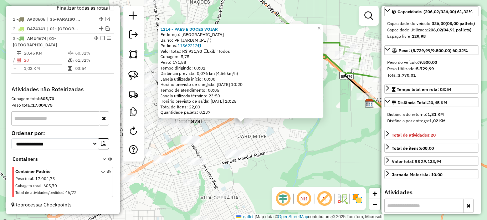
click at [303, 136] on div "1214 - PAES E DOCES VOIAR Endereço: PARANAVAI Bairro: [GEOGRAPHIC_DATA] (JARDIM…" at bounding box center [243, 110] width 487 height 220
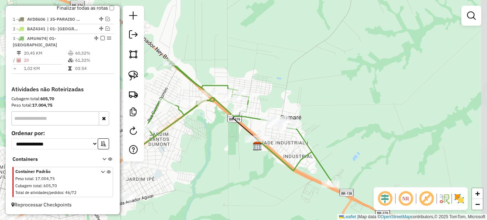
drag, startPoint x: 324, startPoint y: 118, endPoint x: 207, endPoint y: 162, distance: 125.2
click at [207, 162] on div "Janela de atendimento Grade de atendimento Capacidade Transportadoras Veículos …" at bounding box center [243, 110] width 487 height 220
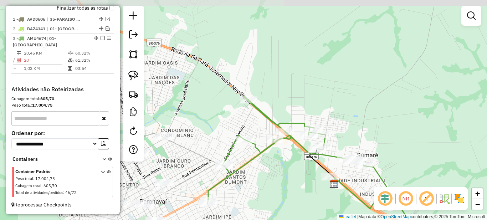
drag, startPoint x: 214, startPoint y: 137, endPoint x: 280, endPoint y: 168, distance: 72.5
click at [298, 174] on div "Janela de atendimento Grade de atendimento Capacidade Transportadoras Veículos …" at bounding box center [243, 110] width 487 height 220
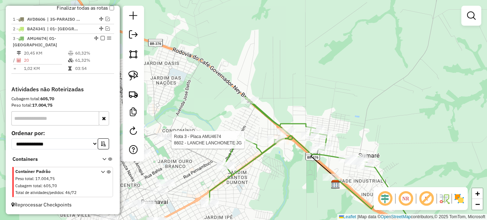
select select "*********"
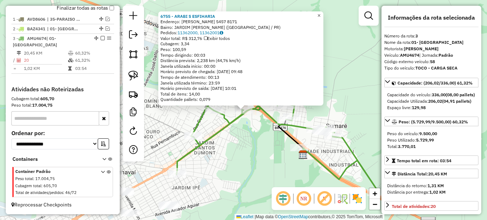
click at [320, 13] on span "×" at bounding box center [318, 15] width 3 height 6
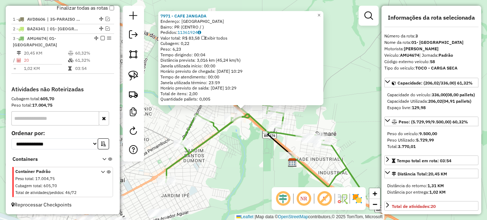
scroll to position [71, 0]
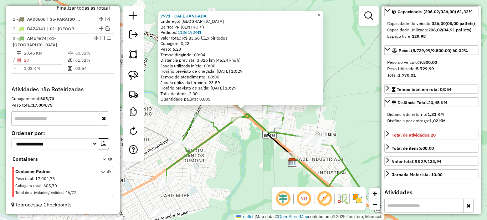
click at [215, 114] on div "7971 - CAFE JANGADA Endereço: [GEOGRAPHIC_DATA] Bairro: PR (CENTRO / ) Pedidos:…" at bounding box center [243, 110] width 487 height 220
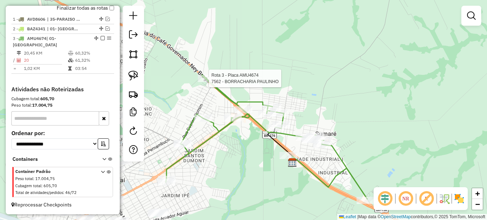
select select "*********"
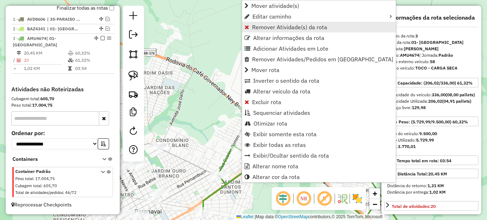
click at [262, 27] on span "Remover Atividade(s) da rota" at bounding box center [289, 27] width 75 height 6
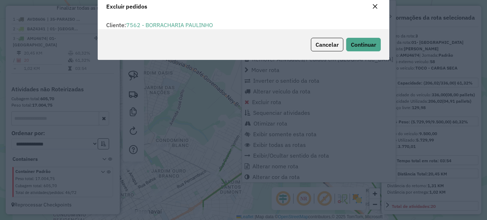
scroll to position [0, 0]
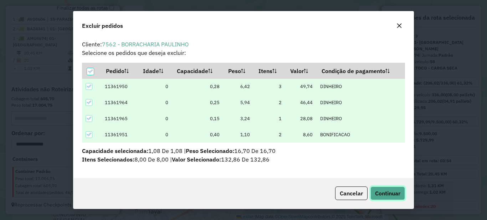
click at [393, 197] on button "Continuar" at bounding box center [387, 193] width 35 height 14
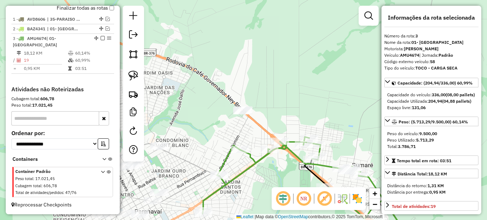
scroll to position [71, 0]
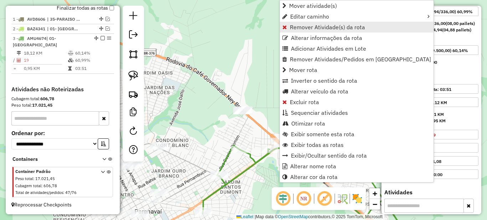
click at [295, 28] on span "Remover Atividade(s) da rota" at bounding box center [327, 27] width 75 height 6
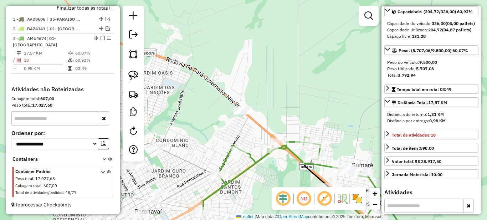
scroll to position [36, 0]
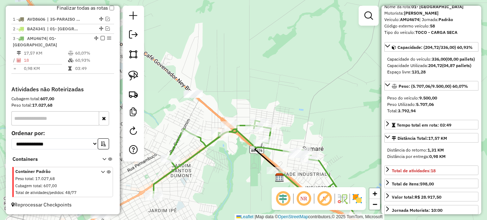
drag, startPoint x: 285, startPoint y: 175, endPoint x: 238, endPoint y: 158, distance: 50.1
click at [238, 158] on div "Janela de atendimento Grade de atendimento Capacidade Transportadoras Veículos …" at bounding box center [243, 110] width 487 height 220
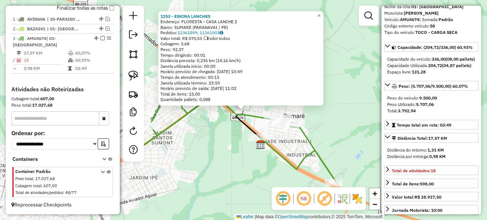
click at [220, 122] on div "1253 - ESKINA LANCHES Endereço: FLORESTA - CASA LANCHE 2 Bairro: SUMARE ([GEOGR…" at bounding box center [243, 110] width 487 height 220
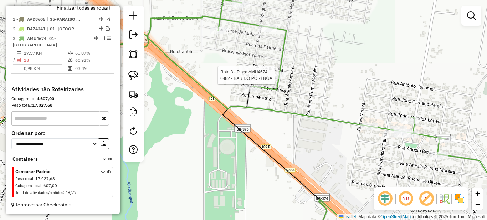
select select "*********"
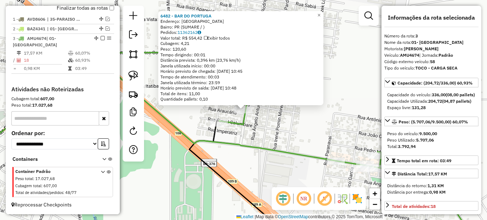
drag, startPoint x: 183, startPoint y: 162, endPoint x: 277, endPoint y: 112, distance: 106.4
click at [231, 127] on div "6482 - BAR DO PORTUGA Endereço: [GEOGRAPHIC_DATA] Bairro: PR (SUMARE / ) Pedido…" at bounding box center [243, 110] width 487 height 220
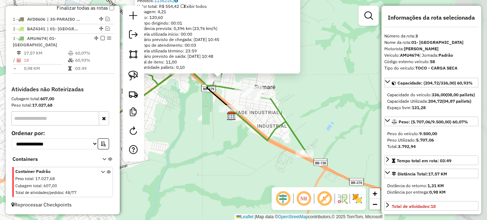
drag, startPoint x: 281, startPoint y: 146, endPoint x: 236, endPoint y: 149, distance: 45.0
click at [236, 149] on div "6482 - BAR DO PORTUGA Endereço: [GEOGRAPHIC_DATA] Bairro: PR (SUMARE / ) Pedido…" at bounding box center [243, 110] width 487 height 220
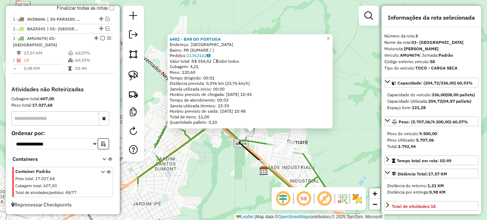
drag, startPoint x: 253, startPoint y: 112, endPoint x: 291, endPoint y: 166, distance: 66.6
click at [287, 166] on div "6482 - BAR DO PORTUGA Endereço: [GEOGRAPHIC_DATA] Bairro: PR (SUMARE / ) Pedido…" at bounding box center [243, 110] width 487 height 220
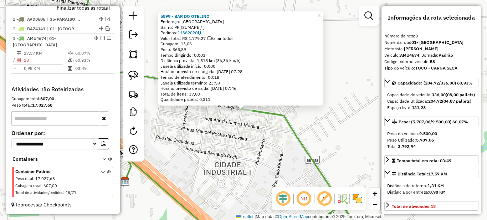
click at [200, 142] on div "5899 - BAR DO OTELINO Endereço: PARANAVAI Bairro: PR (SUMARE / ) Pedidos: 11362…" at bounding box center [243, 110] width 487 height 220
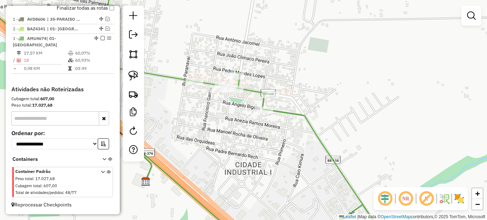
drag, startPoint x: 192, startPoint y: 139, endPoint x: 272, endPoint y: 139, distance: 79.5
click at [268, 139] on div "Janela de atendimento Grade de atendimento Capacidade Transportadoras Veículos …" at bounding box center [243, 110] width 487 height 220
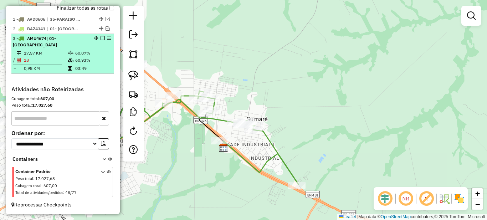
click at [78, 58] on td "60,93%" at bounding box center [93, 60] width 36 height 7
select select "*********"
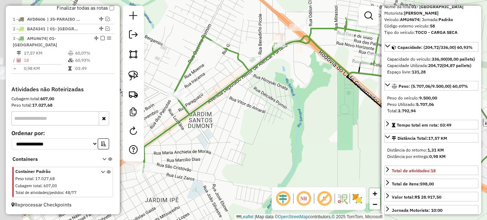
drag, startPoint x: 223, startPoint y: 111, endPoint x: 305, endPoint y: 102, distance: 81.8
click at [302, 112] on div "Janela de atendimento Grade de atendimento Capacidade Transportadoras Veículos …" at bounding box center [243, 110] width 487 height 220
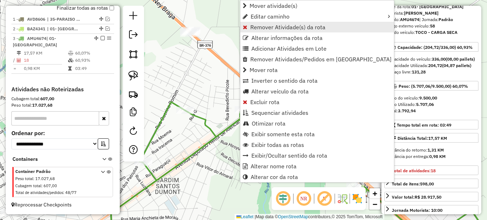
click at [255, 26] on span "Remover Atividade(s) da rota" at bounding box center [287, 27] width 75 height 6
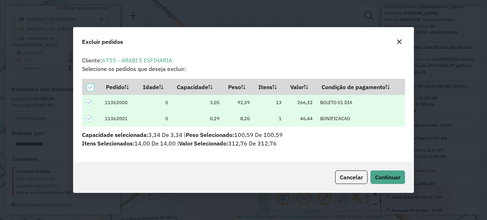
scroll to position [0, 0]
click at [396, 177] on span "Continuar" at bounding box center [387, 177] width 25 height 7
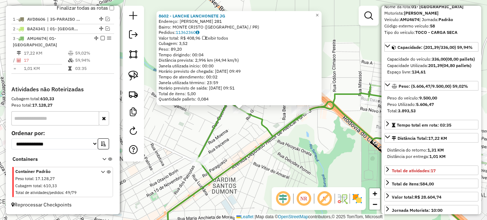
drag, startPoint x: 237, startPoint y: 133, endPoint x: 230, endPoint y: 130, distance: 8.2
click at [229, 130] on div "8602 - LANCHE LANCHONETE JG Endereço: [PERSON_NAME] 281 Bairro: [GEOGRAPHIC_DAT…" at bounding box center [243, 110] width 487 height 220
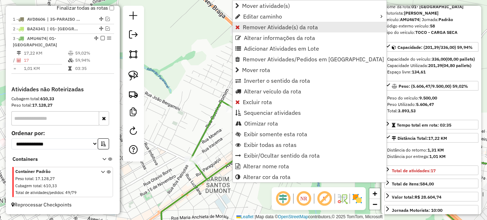
click at [248, 28] on span "Remover Atividade(s) da rota" at bounding box center [280, 27] width 75 height 6
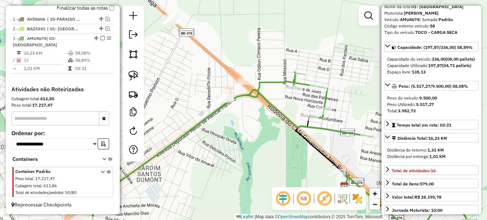
drag, startPoint x: 283, startPoint y: 150, endPoint x: 213, endPoint y: 133, distance: 71.9
click at [219, 134] on div "Janela de atendimento Grade de atendimento Capacidade Transportadoras Veículos …" at bounding box center [243, 110] width 487 height 220
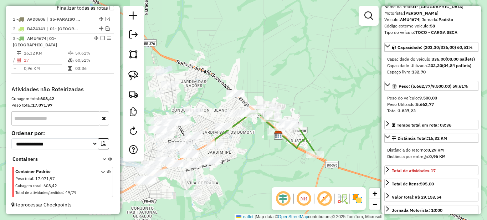
drag, startPoint x: 205, startPoint y: 181, endPoint x: 269, endPoint y: 155, distance: 69.5
click at [256, 156] on div "Janela de atendimento Grade de atendimento Capacidade Transportadoras Veículos …" at bounding box center [243, 110] width 487 height 220
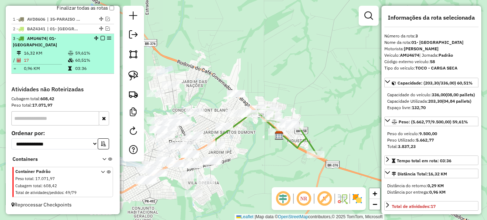
click at [101, 40] on em at bounding box center [103, 38] width 4 height 4
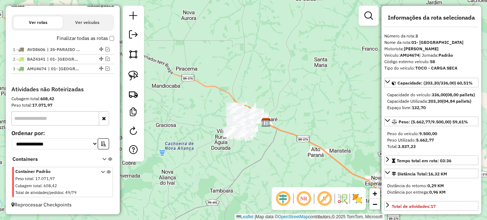
drag, startPoint x: 259, startPoint y: 151, endPoint x: 301, endPoint y: 131, distance: 46.7
click at [301, 131] on div "Janela de atendimento Grade de atendimento Capacidade Transportadoras Veículos …" at bounding box center [243, 110] width 487 height 220
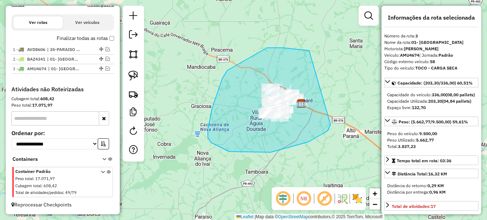
drag, startPoint x: 304, startPoint y: 50, endPoint x: 330, endPoint y: 124, distance: 78.8
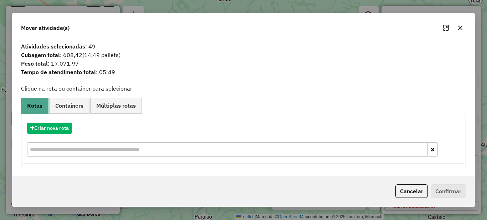
click at [442, 12] on div "Mover atividade(s) Atividades selecionadas : 49 Cubagem total : 608,42 (14,49 p…" at bounding box center [243, 110] width 487 height 220
click at [410, 190] on button "Cancelar" at bounding box center [411, 191] width 32 height 14
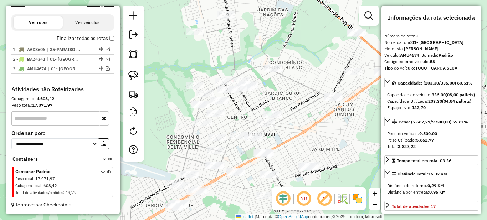
drag, startPoint x: 254, startPoint y: 164, endPoint x: 239, endPoint y: 173, distance: 18.1
click at [227, 220] on html "Aguarde... Pop-up bloqueado! Seu navegador bloqueou automáticamente a abertura …" at bounding box center [243, 110] width 487 height 220
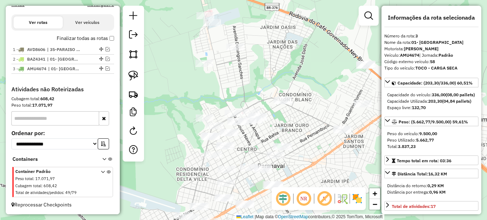
drag, startPoint x: 283, startPoint y: 113, endPoint x: 302, endPoint y: 137, distance: 30.0
click at [302, 137] on div "Janela de atendimento Grade de atendimento Capacidade Transportadoras Veículos …" at bounding box center [243, 110] width 487 height 220
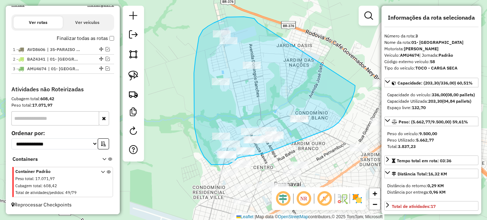
drag, startPoint x: 255, startPoint y: 19, endPoint x: 356, endPoint y: 72, distance: 114.0
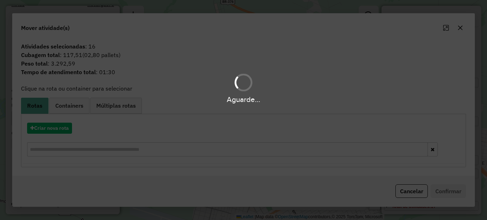
click at [61, 130] on div "Aguarde..." at bounding box center [243, 110] width 487 height 220
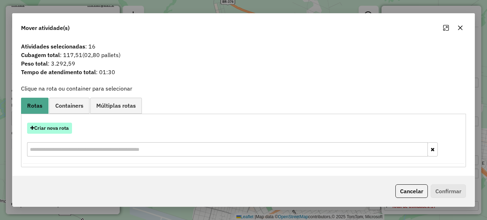
click at [61, 129] on button "Criar nova rota" at bounding box center [49, 128] width 45 height 11
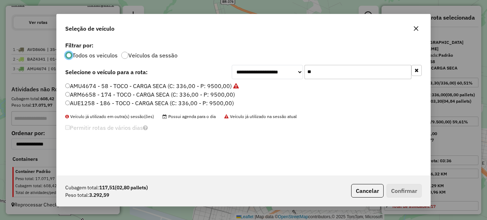
scroll to position [4, 2]
click at [348, 70] on input "**" at bounding box center [357, 72] width 107 height 14
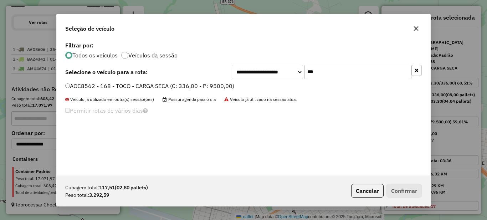
type input "***"
click at [168, 89] on label "AOC8562 - 168 - TOCO - CARGA SECA (C: 336,00 - P: 9500,00)" at bounding box center [149, 86] width 169 height 9
click at [398, 190] on button "Confirmar" at bounding box center [403, 191] width 35 height 14
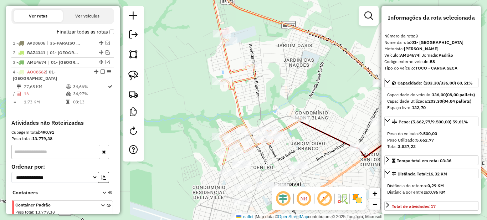
scroll to position [279, 0]
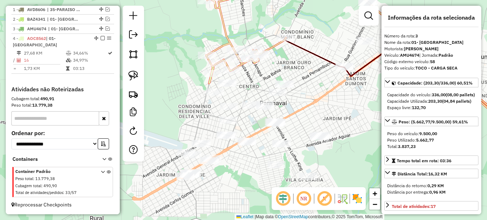
drag, startPoint x: 331, startPoint y: 155, endPoint x: 302, endPoint y: 94, distance: 68.4
click at [317, 76] on div "Janela de atendimento Grade de atendimento Capacidade Transportadoras Veículos …" at bounding box center [243, 110] width 487 height 220
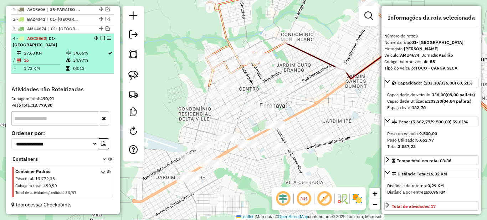
click at [62, 61] on td "16" at bounding box center [45, 60] width 42 height 7
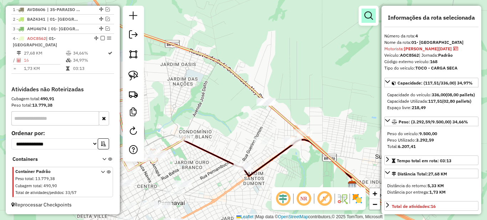
click at [371, 14] on em at bounding box center [368, 15] width 9 height 9
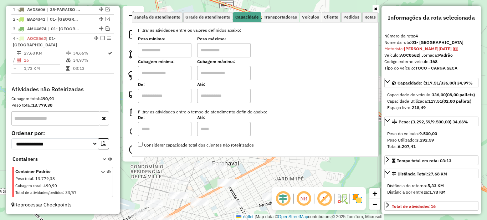
drag, startPoint x: 210, startPoint y: 191, endPoint x: 296, endPoint y: 114, distance: 115.3
click at [299, 105] on div "Janela de atendimento Grade de atendimento Capacidade Transportadoras Veículos …" at bounding box center [243, 110] width 487 height 220
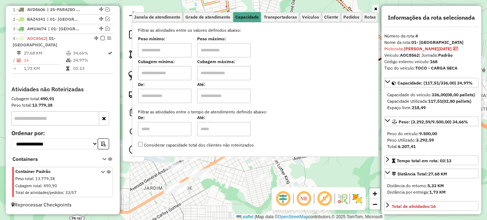
click at [302, 171] on div "Janela de atendimento Grade de atendimento Capacidade Transportadoras Veículos …" at bounding box center [243, 110] width 487 height 220
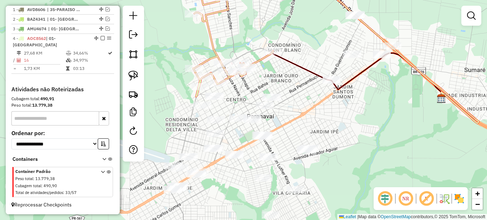
drag, startPoint x: 281, startPoint y: 137, endPoint x: 295, endPoint y: 153, distance: 21.5
click at [294, 153] on div "Janela de atendimento Grade de atendimento Capacidade Transportadoras Veículos …" at bounding box center [243, 110] width 487 height 220
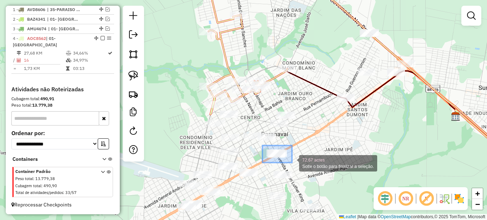
drag, startPoint x: 262, startPoint y: 145, endPoint x: 293, endPoint y: 163, distance: 35.0
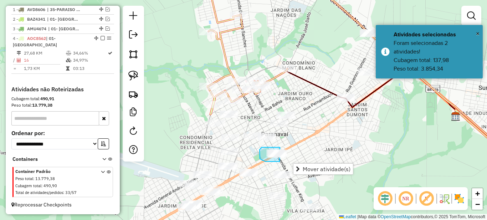
drag, startPoint x: 280, startPoint y: 147, endPoint x: 303, endPoint y: 149, distance: 23.2
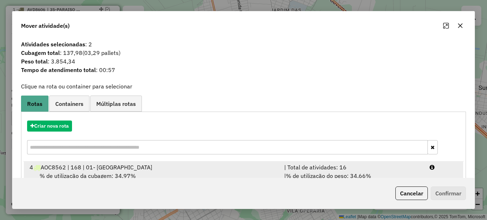
scroll to position [25, 0]
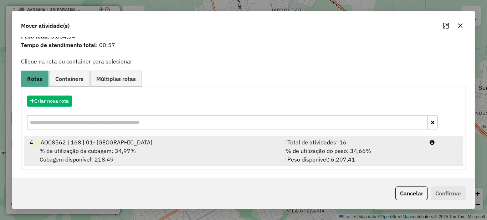
click at [338, 156] on div "| % de utilização do peso: 34,66% | Peso disponível: 6.207,41" at bounding box center [352, 154] width 145 height 17
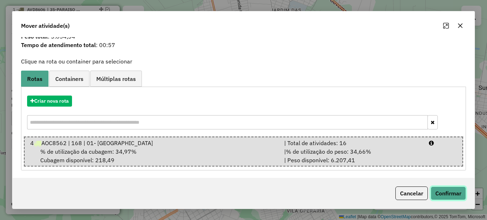
click at [463, 193] on button "Confirmar" at bounding box center [448, 193] width 35 height 14
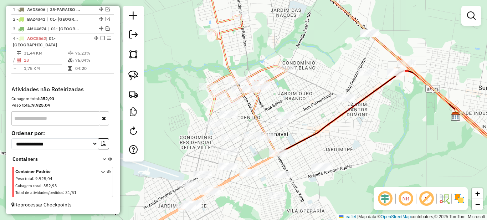
scroll to position [0, 0]
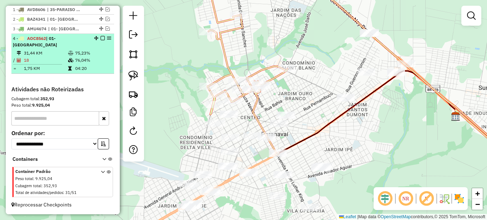
click at [91, 57] on td "76,04%" at bounding box center [93, 60] width 36 height 7
select select "*********"
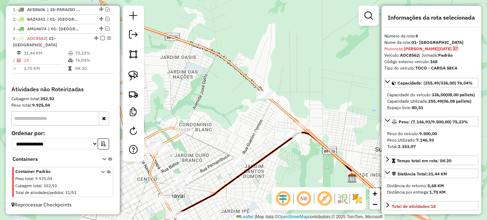
drag, startPoint x: 248, startPoint y: 187, endPoint x: 343, endPoint y: 110, distance: 121.9
click at [342, 110] on div "Janela de atendimento Grade de atendimento Capacidade Transportadoras Veículos …" at bounding box center [243, 110] width 487 height 220
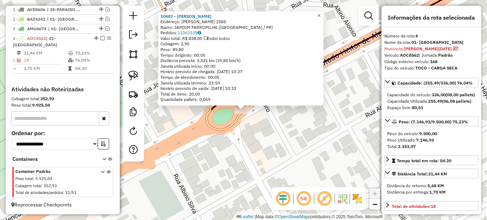
click at [323, 12] on link "×" at bounding box center [319, 15] width 9 height 9
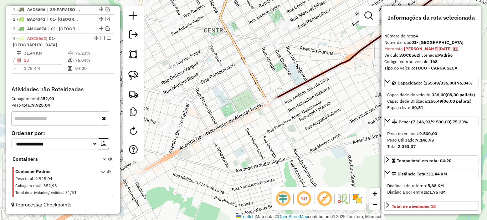
drag, startPoint x: 236, startPoint y: 98, endPoint x: 303, endPoint y: 188, distance: 112.3
click at [303, 188] on hb-router-mapa "Informações da Sessão 977811 - [DATE] Criação: [DATE] 17:26 Depósito: Unidas To…" at bounding box center [243, 110] width 487 height 220
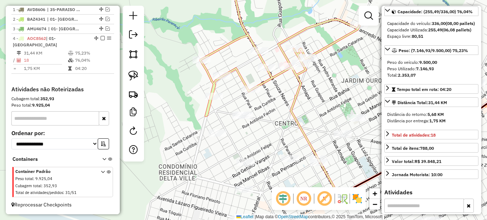
scroll to position [107, 0]
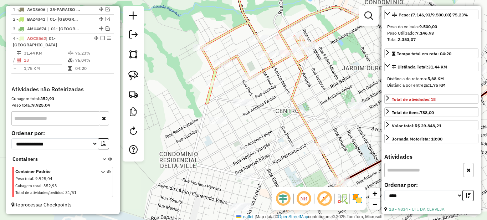
drag, startPoint x: 280, startPoint y: 183, endPoint x: 283, endPoint y: 128, distance: 54.6
click at [283, 132] on div "Janela de atendimento Grade de atendimento Capacidade Transportadoras Veículos …" at bounding box center [243, 110] width 487 height 220
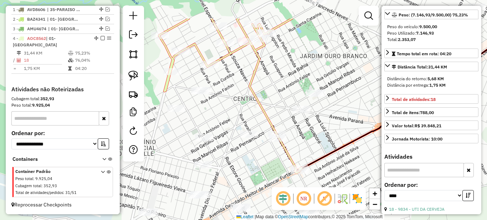
drag, startPoint x: 306, startPoint y: 129, endPoint x: 266, endPoint y: 170, distance: 57.5
click at [266, 170] on div "Janela de atendimento Grade de atendimento Capacidade Transportadoras Veículos …" at bounding box center [243, 110] width 487 height 220
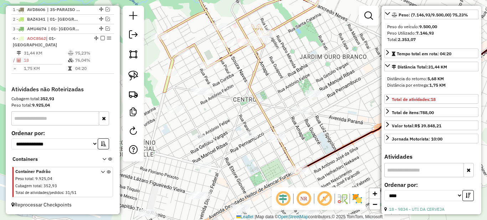
scroll to position [249, 0]
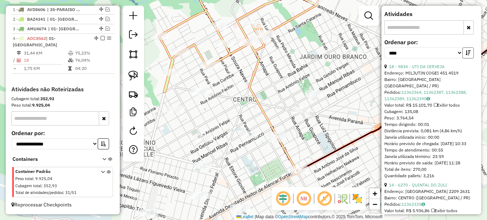
click at [468, 55] on icon "button" at bounding box center [467, 52] width 5 height 5
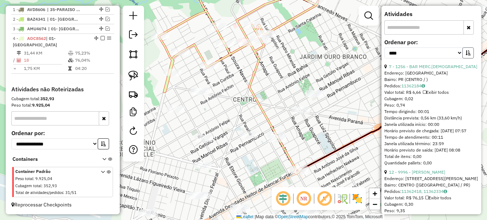
click at [468, 55] on icon "button" at bounding box center [467, 52] width 5 height 5
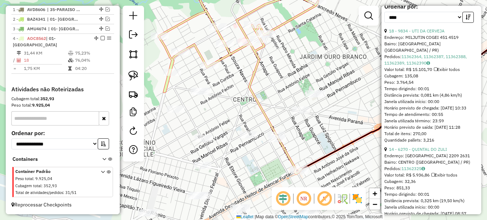
scroll to position [321, 0]
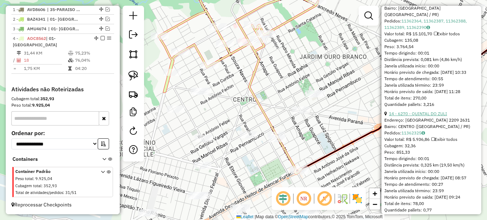
click at [415, 116] on link "14 - 6270 - QUINTAL DO ZULI" at bounding box center [418, 113] width 58 height 5
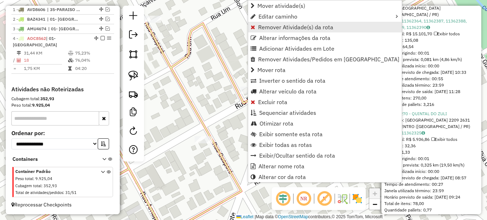
click at [270, 22] on link "Remover Atividade(s) da rota" at bounding box center [325, 27] width 154 height 11
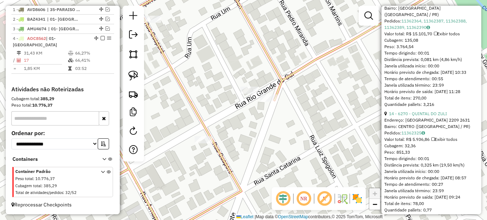
scroll to position [0, 0]
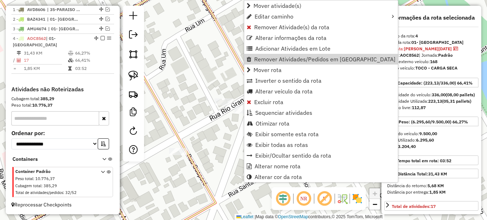
click at [454, 150] on div "Total: 3.204,40" at bounding box center [431, 146] width 88 height 6
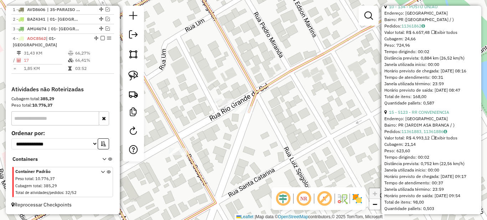
scroll to position [356, 0]
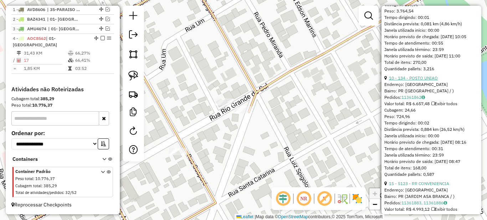
click at [423, 81] on link "10 - 134 - POSTO UNIAO" at bounding box center [413, 77] width 49 height 5
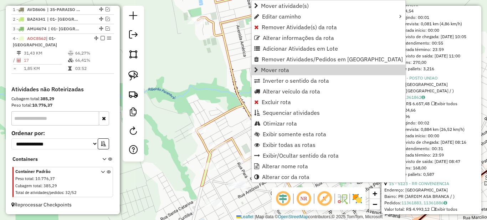
click at [450, 113] on div "Cubagem: 24,66" at bounding box center [431, 110] width 94 height 6
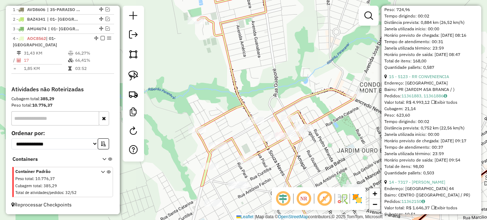
scroll to position [499, 0]
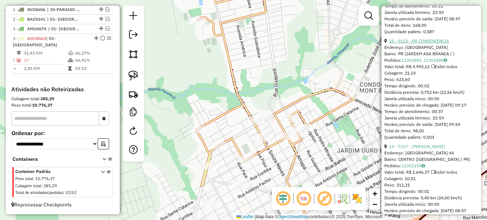
click at [422, 43] on link "15 - 5123 - RR CONVENIENCIA" at bounding box center [419, 40] width 60 height 5
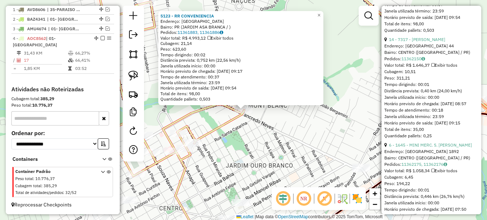
scroll to position [570, 0]
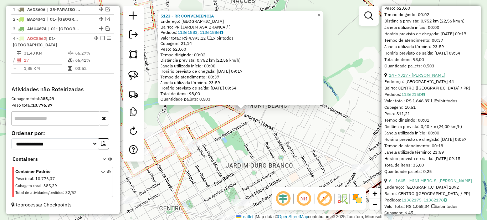
click at [401, 78] on link "14 - 7317 - [PERSON_NAME]" at bounding box center [417, 74] width 56 height 5
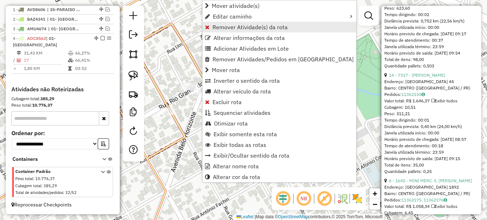
click at [222, 24] on span "Remover Atividade(s) da rota" at bounding box center [249, 27] width 75 height 6
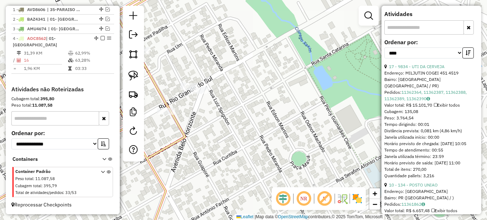
scroll to position [0, 0]
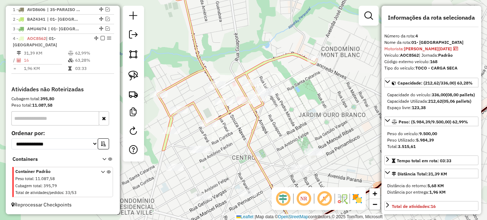
drag, startPoint x: 309, startPoint y: 79, endPoint x: 280, endPoint y: 110, distance: 41.9
click at [281, 111] on div "Janela de atendimento Grade de atendimento Capacidade Transportadoras Veículos …" at bounding box center [243, 110] width 487 height 220
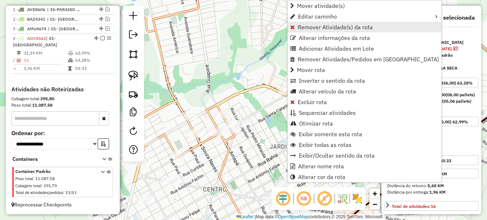
click at [303, 26] on span "Remover Atividade(s) da rota" at bounding box center [335, 27] width 75 height 6
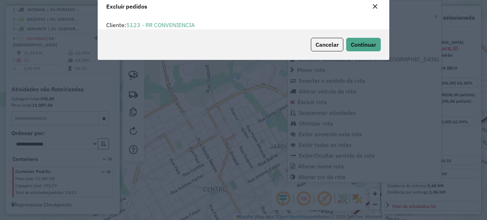
scroll to position [4, 2]
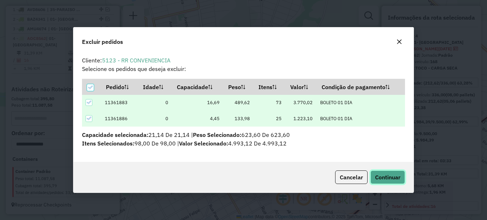
click at [385, 176] on span "Continuar" at bounding box center [387, 177] width 25 height 7
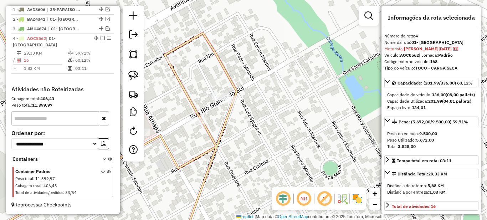
scroll to position [71, 0]
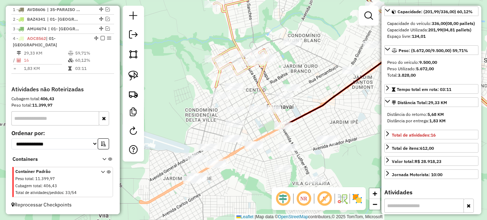
drag, startPoint x: 269, startPoint y: 148, endPoint x: 280, endPoint y: 83, distance: 66.5
click at [280, 79] on div "Janela de atendimento Grade de atendimento Capacidade Transportadoras Veículos …" at bounding box center [243, 110] width 487 height 220
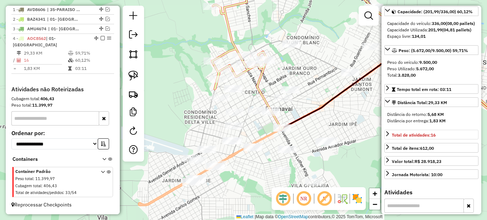
scroll to position [0, 0]
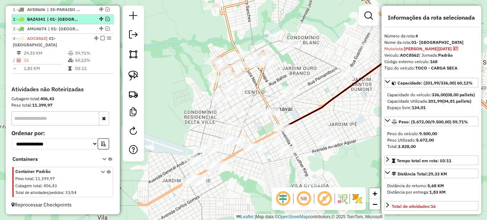
click at [101, 40] on em at bounding box center [103, 38] width 4 height 4
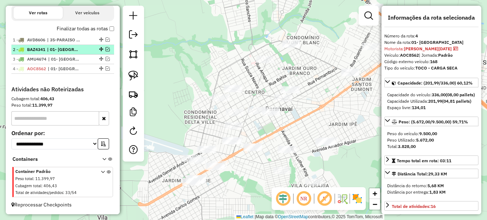
scroll to position [255, 0]
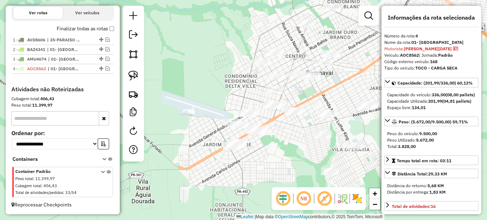
drag, startPoint x: 278, startPoint y: 135, endPoint x: 312, endPoint y: 99, distance: 49.7
click at [312, 99] on div "Janela de atendimento Grade de atendimento Capacidade Transportadoras Veículos …" at bounding box center [243, 110] width 487 height 220
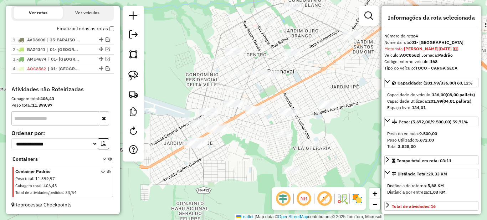
drag, startPoint x: 268, startPoint y: 149, endPoint x: 224, endPoint y: 147, distance: 44.2
click at [224, 147] on div "Janela de atendimento Grade de atendimento Capacidade Transportadoras Veículos …" at bounding box center [243, 110] width 487 height 220
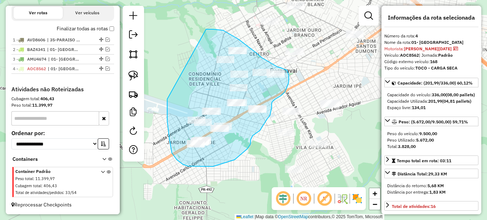
drag, startPoint x: 167, startPoint y: 118, endPoint x: 204, endPoint y: 30, distance: 94.9
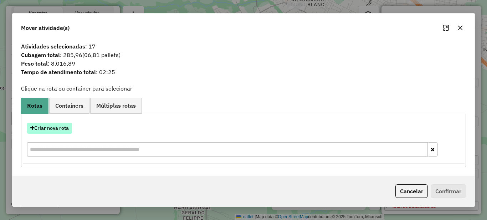
click at [34, 130] on icon "button" at bounding box center [32, 127] width 4 height 5
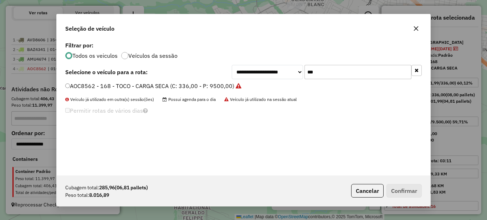
scroll to position [4, 2]
click at [331, 74] on input "***" at bounding box center [357, 72] width 107 height 14
type input "***"
click at [151, 84] on label "BAZ4342 - 196 - TOCO - CARGA SECA (C: 336,00 - P: 9500,00)" at bounding box center [149, 86] width 168 height 9
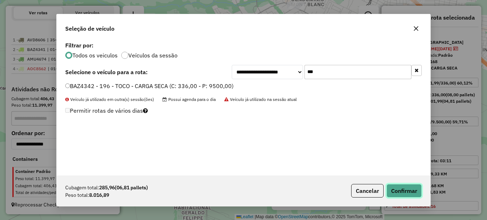
click at [406, 186] on button "Confirmar" at bounding box center [403, 191] width 35 height 14
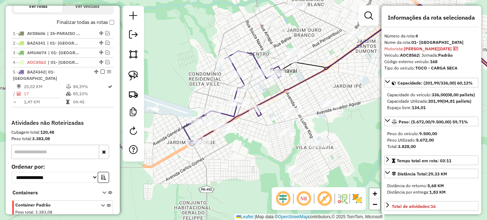
scroll to position [289, 0]
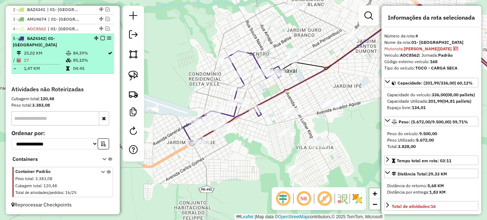
click at [54, 62] on td "17" at bounding box center [45, 60] width 42 height 7
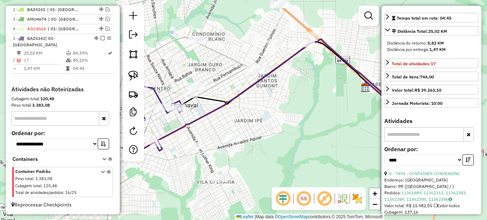
scroll to position [214, 0]
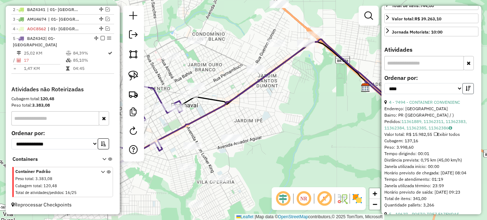
click at [464, 94] on button "button" at bounding box center [467, 88] width 11 height 11
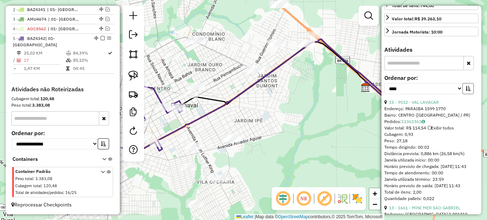
click at [467, 91] on icon "button" at bounding box center [467, 88] width 5 height 5
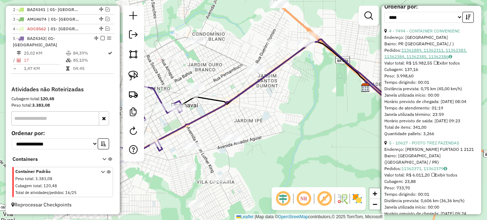
scroll to position [321, 0]
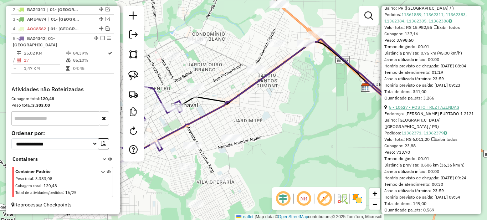
click at [420, 110] on link "5 - 10627 - POSTO TREZ FAZENDAS" at bounding box center [424, 106] width 70 height 5
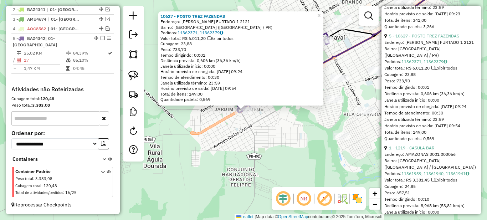
scroll to position [428, 0]
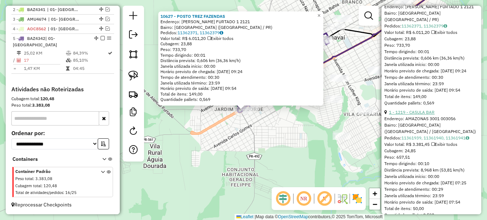
click at [418, 115] on link "1 - 1219 - CASULA BAR" at bounding box center [412, 111] width 46 height 5
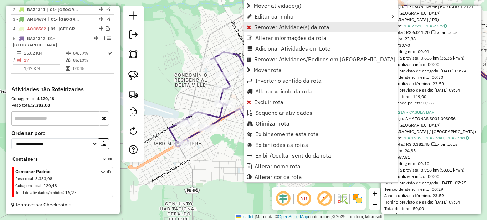
click at [266, 29] on span "Remover Atividade(s) da rota" at bounding box center [291, 27] width 75 height 6
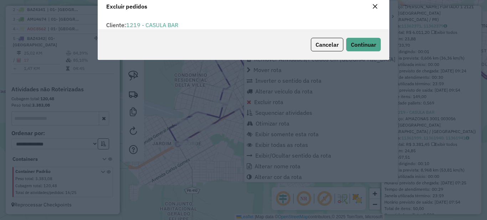
scroll to position [4, 2]
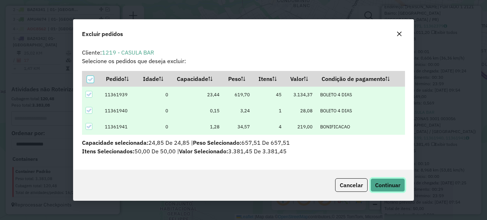
click at [389, 186] on span "Continuar" at bounding box center [387, 184] width 25 height 7
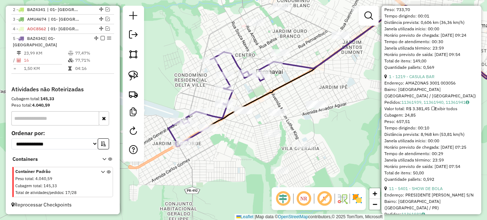
scroll to position [535, 0]
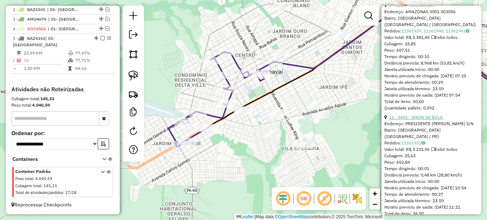
click at [425, 120] on link "11 - 5401 - SHOW DE BOLA" at bounding box center [416, 116] width 54 height 5
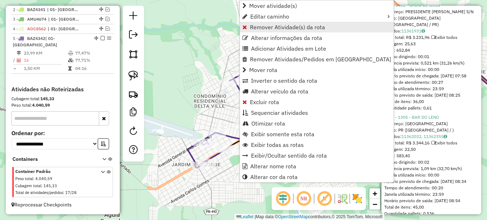
click at [262, 27] on span "Remover Atividade(s) da rota" at bounding box center [287, 27] width 75 height 6
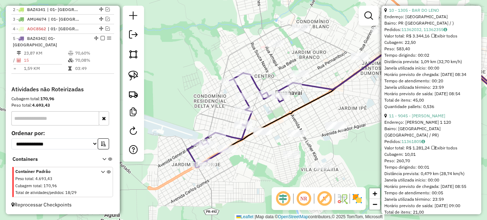
scroll to position [606, 0]
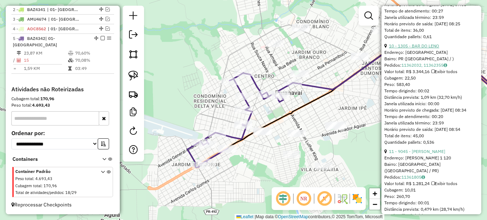
click at [425, 48] on link "10 - 1305 - BAR DO LENO" at bounding box center [414, 45] width 50 height 5
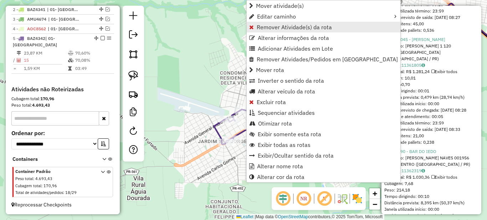
click at [265, 26] on span "Remover Atividade(s) da rota" at bounding box center [294, 27] width 75 height 6
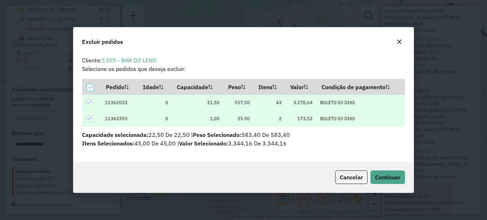
scroll to position [4, 2]
click at [390, 180] on span "Continuar" at bounding box center [387, 177] width 25 height 7
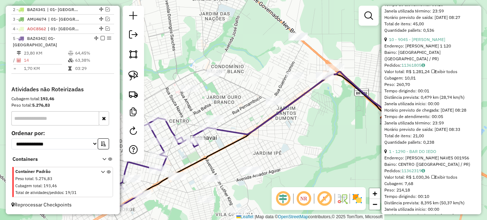
drag, startPoint x: 347, startPoint y: 87, endPoint x: 236, endPoint y: 155, distance: 130.7
click at [236, 155] on div "Janela de atendimento Grade de atendimento Capacidade Transportadoras Veículos …" at bounding box center [243, 110] width 487 height 220
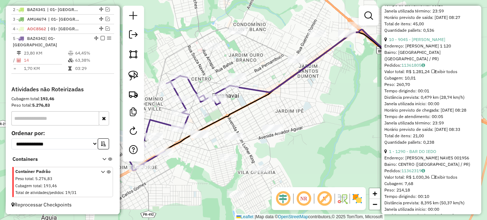
drag, startPoint x: 277, startPoint y: 149, endPoint x: 356, endPoint y: 118, distance: 85.6
click at [295, 109] on div "Janela de atendimento Grade de atendimento Capacidade Transportadoras Veículos …" at bounding box center [243, 110] width 487 height 220
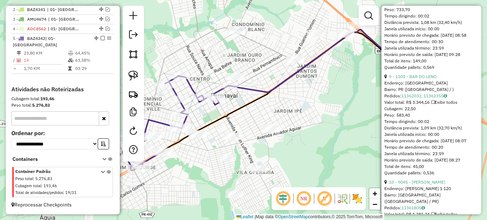
scroll to position [535, 0]
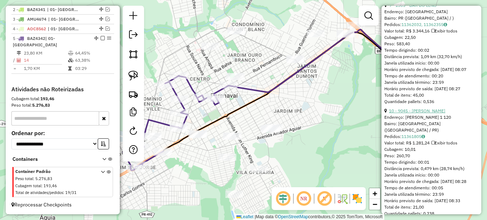
click at [423, 113] on link "10 - 9045 - [PERSON_NAME]" at bounding box center [417, 110] width 56 height 5
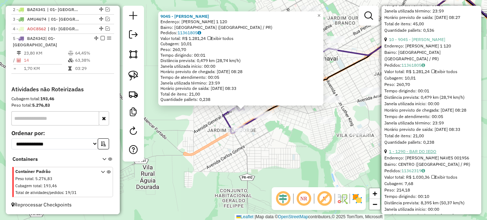
scroll to position [642, 0]
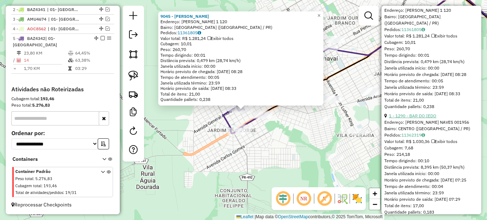
click at [425, 118] on link "1 - 1290 - BAR DO IEDO" at bounding box center [412, 115] width 47 height 5
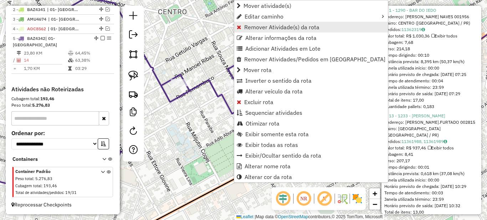
click at [248, 28] on span "Remover Atividade(s) da rota" at bounding box center [281, 27] width 75 height 6
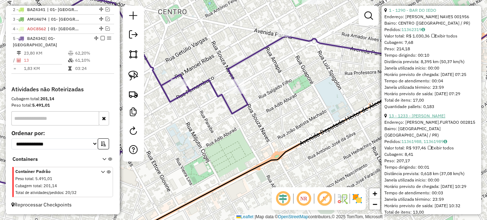
click at [410, 118] on link "13 - 1233 - [PERSON_NAME]" at bounding box center [417, 115] width 56 height 5
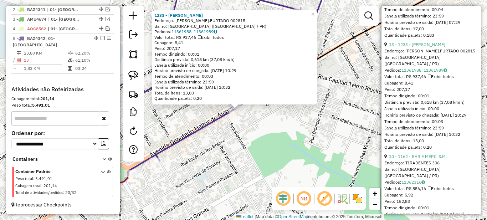
scroll to position [748, 0]
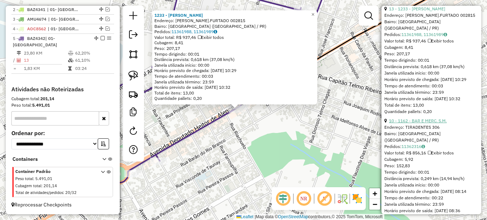
click at [421, 123] on link "10 - 1162 - BAR E MERC. S.M." at bounding box center [418, 120] width 58 height 5
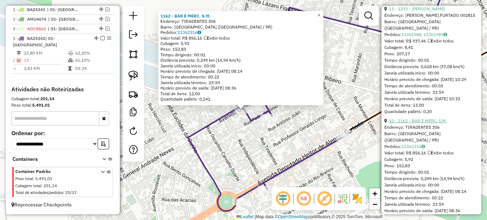
scroll to position [891, 0]
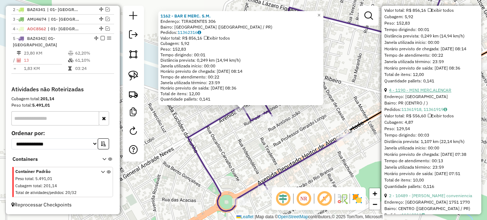
click at [419, 93] on link "4 - 1190 - MINI MERC.ALENCAR" at bounding box center [420, 89] width 62 height 5
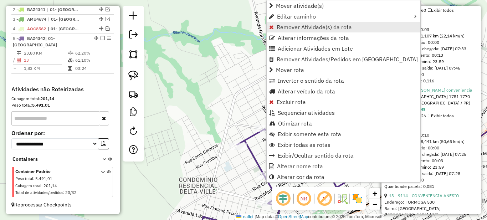
click at [291, 26] on span "Remover Atividade(s) da rota" at bounding box center [314, 27] width 75 height 6
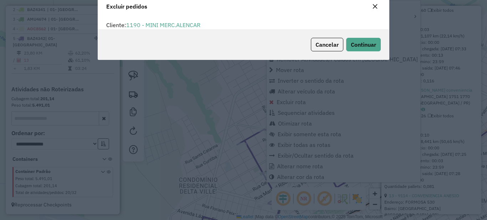
scroll to position [4, 2]
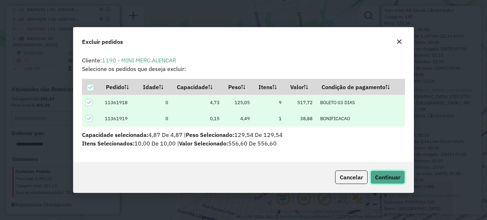
click at [401, 179] on button "Continuar" at bounding box center [387, 177] width 35 height 14
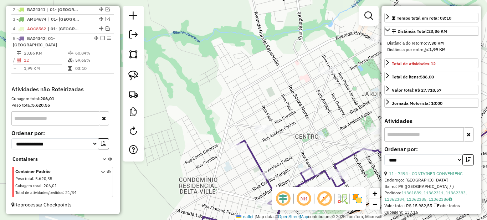
scroll to position [0, 0]
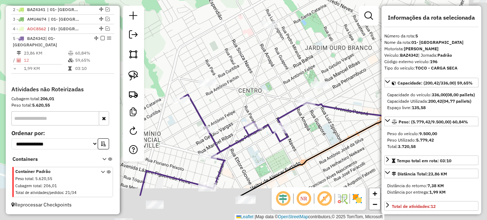
drag, startPoint x: 319, startPoint y: 132, endPoint x: 246, endPoint y: 77, distance: 91.5
click at [246, 77] on div "Janela de atendimento Grade de atendimento Capacidade Transportadoras Veículos …" at bounding box center [243, 110] width 487 height 220
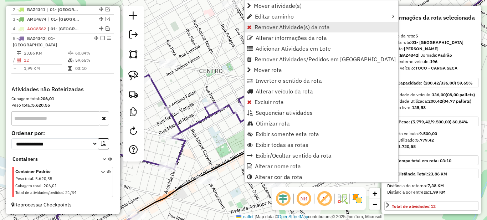
click at [261, 27] on span "Remover Atividade(s) da rota" at bounding box center [291, 27] width 75 height 6
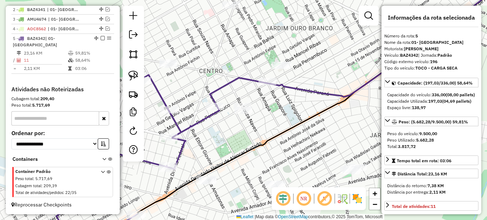
scroll to position [107, 0]
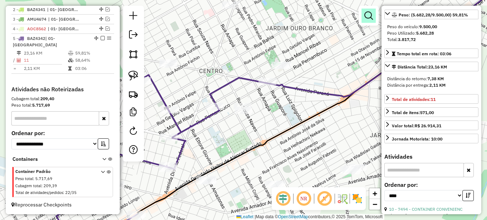
click at [370, 17] on em at bounding box center [368, 15] width 9 height 9
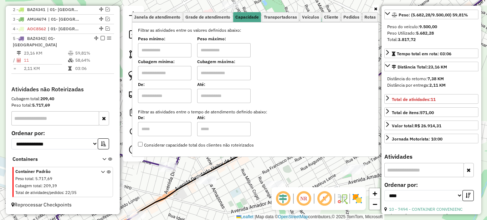
click at [171, 50] on input "text" at bounding box center [164, 50] width 53 height 14
type input "****"
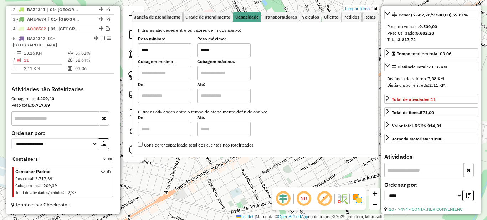
type input "*****"
click at [377, 10] on link at bounding box center [375, 9] width 6 height 8
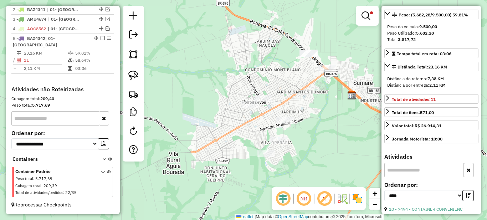
drag, startPoint x: 287, startPoint y: 105, endPoint x: 313, endPoint y: 102, distance: 26.2
click at [313, 102] on div "Limpar filtros Janela de atendimento Grade de atendimento Capacidade Transporta…" at bounding box center [243, 110] width 487 height 220
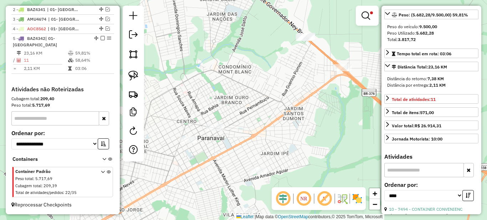
drag, startPoint x: 313, startPoint y: 99, endPoint x: 261, endPoint y: 139, distance: 65.3
click at [261, 139] on div "Limpar filtros Janela de atendimento Grade de atendimento Capacidade Transporta…" at bounding box center [243, 110] width 487 height 220
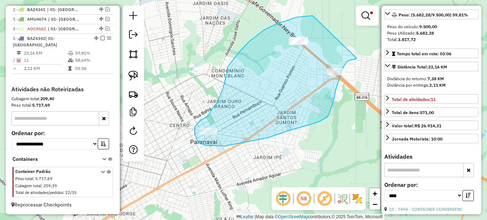
drag, startPoint x: 313, startPoint y: 16, endPoint x: 357, endPoint y: 57, distance: 60.8
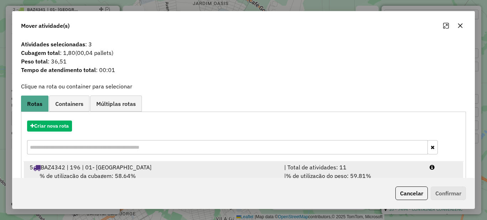
scroll to position [25, 0]
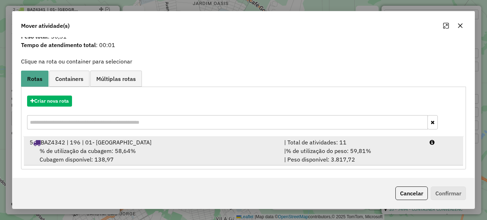
click at [298, 150] on span "% de utilização do peso: 59,81%" at bounding box center [328, 150] width 85 height 7
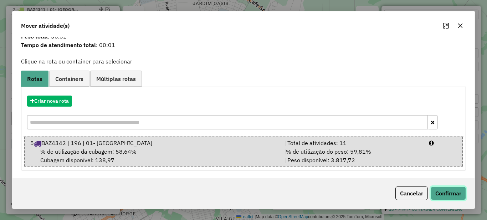
click at [455, 195] on button "Confirmar" at bounding box center [448, 193] width 35 height 14
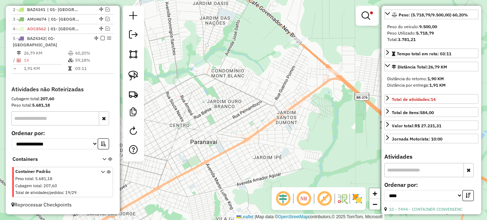
scroll to position [0, 0]
click at [369, 15] on em at bounding box center [365, 15] width 9 height 9
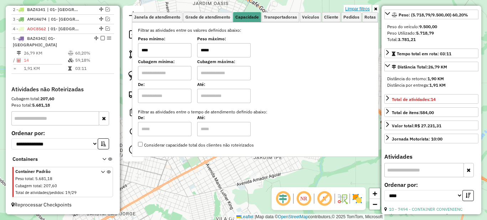
click at [362, 9] on link "Limpar filtros" at bounding box center [357, 9] width 27 height 8
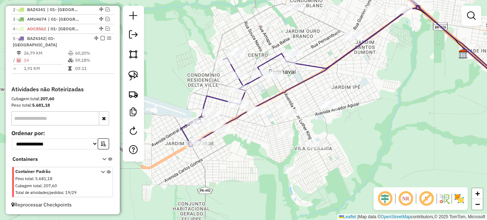
drag, startPoint x: 279, startPoint y: 143, endPoint x: 353, endPoint y: 74, distance: 101.4
click at [353, 74] on div "Janela de atendimento Grade de atendimento Capacidade Transportadoras Veículos …" at bounding box center [243, 110] width 487 height 220
select select "*********"
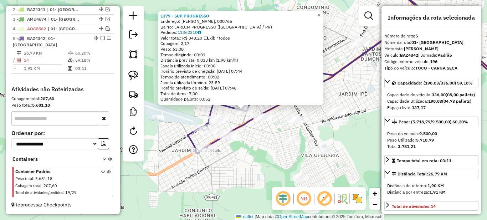
click at [259, 131] on div "1379 - SUP.PROGRESSO Endereço: [PERSON_NAME], 000765 Bairro: JARDIM PROGRESSO (…" at bounding box center [243, 110] width 487 height 220
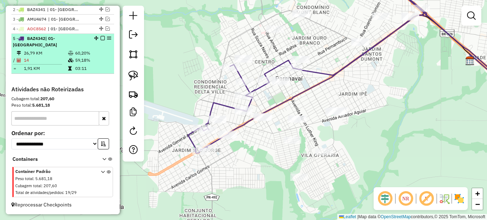
click at [82, 48] on li "5 - BAZ4342 | 01- [GEOGRAPHIC_DATA] 26,79 KM 60,20% / 14 59,18% = 1,91 KM 03:11" at bounding box center [62, 54] width 103 height 40
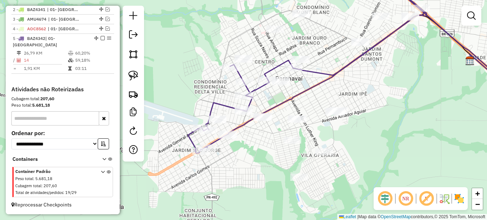
select select "*********"
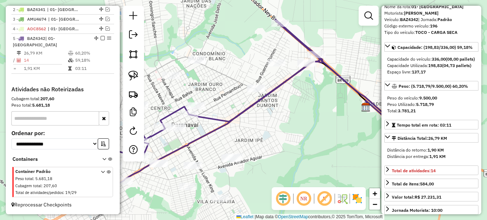
scroll to position [71, 0]
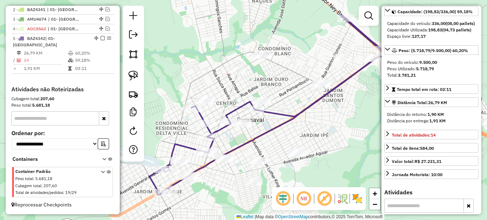
drag, startPoint x: 241, startPoint y: 133, endPoint x: 306, endPoint y: 128, distance: 65.1
click at [306, 128] on div "Janela de atendimento Grade de atendimento Capacidade Transportadoras Veículos …" at bounding box center [243, 110] width 487 height 220
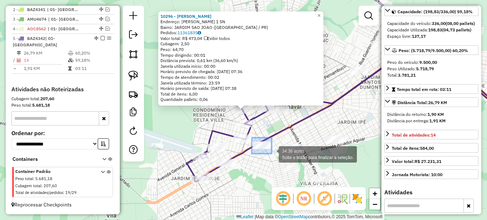
drag, startPoint x: 252, startPoint y: 138, endPoint x: 279, endPoint y: 157, distance: 34.0
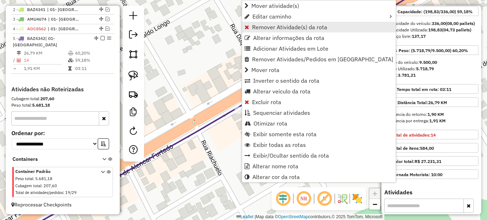
click at [259, 26] on span "Remover Atividade(s) da rota" at bounding box center [289, 27] width 75 height 6
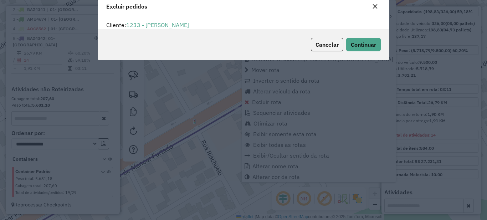
scroll to position [4, 2]
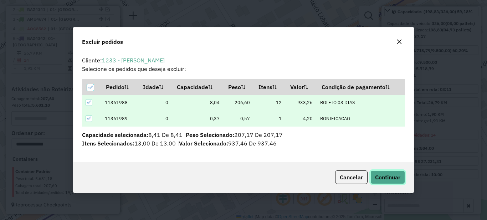
click at [385, 179] on span "Continuar" at bounding box center [387, 177] width 25 height 7
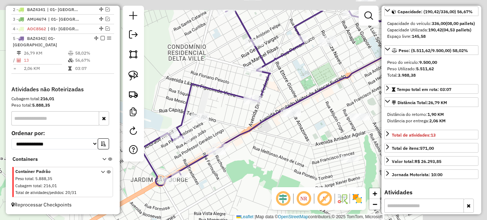
drag, startPoint x: 289, startPoint y: 135, endPoint x: 225, endPoint y: 168, distance: 72.0
click at [231, 163] on div "Janela de atendimento Grade de atendimento Capacidade Transportadoras Veículos …" at bounding box center [243, 110] width 487 height 220
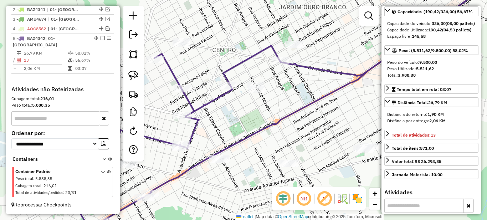
drag, startPoint x: 261, startPoint y: 105, endPoint x: 254, endPoint y: 100, distance: 8.6
click at [255, 120] on div "Janela de atendimento Grade de atendimento Capacidade Transportadoras Veículos …" at bounding box center [243, 110] width 487 height 220
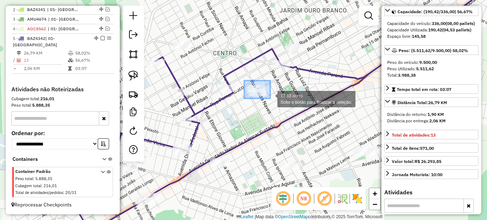
drag, startPoint x: 244, startPoint y: 81, endPoint x: 270, endPoint y: 98, distance: 31.2
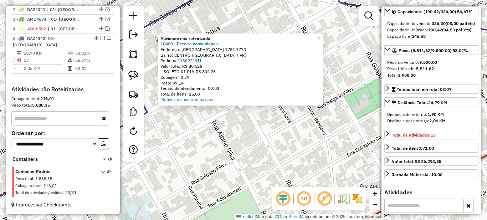
scroll to position [0, 0]
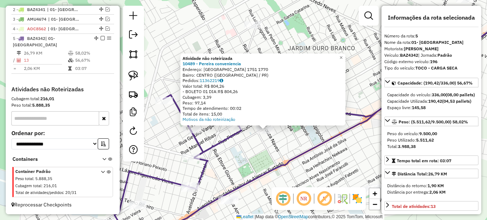
click at [296, 140] on div "Atividade não roteirizada 10489 - [PERSON_NAME] conveniencia Endereço: [GEOGRAP…" at bounding box center [243, 110] width 487 height 220
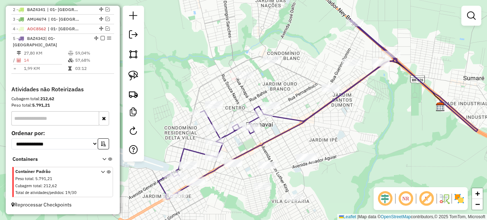
click at [471, 14] on em at bounding box center [471, 15] width 9 height 9
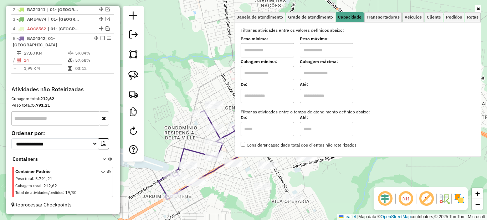
click at [272, 46] on input "text" at bounding box center [267, 50] width 53 height 14
type input "****"
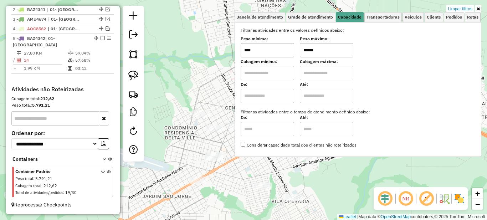
type input "******"
click at [480, 9] on link at bounding box center [478, 9] width 6 height 8
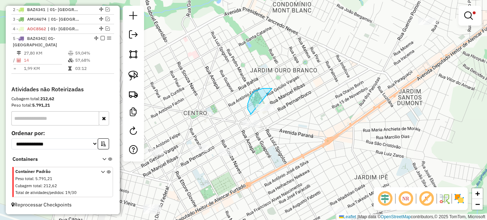
drag, startPoint x: 263, startPoint y: 88, endPoint x: 299, endPoint y: 106, distance: 40.0
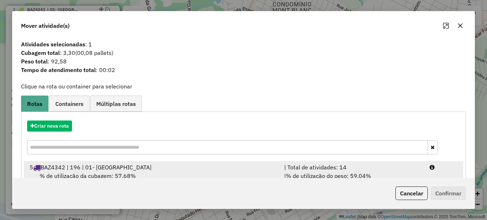
scroll to position [25, 0]
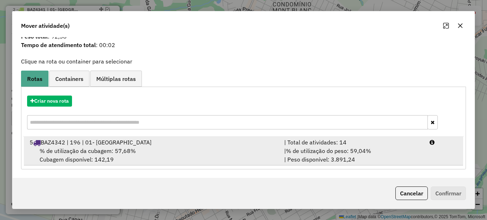
click at [351, 140] on div "| Total de atividades: 14" at bounding box center [352, 142] width 145 height 9
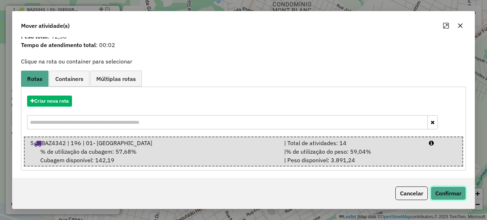
click at [452, 191] on button "Confirmar" at bounding box center [448, 193] width 35 height 14
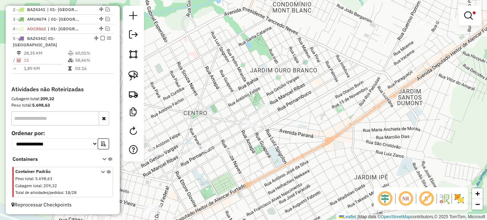
scroll to position [0, 0]
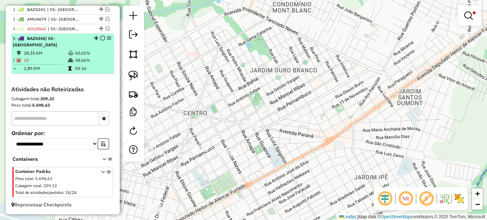
click at [89, 62] on td "58,66%" at bounding box center [93, 60] width 36 height 7
select select "*********"
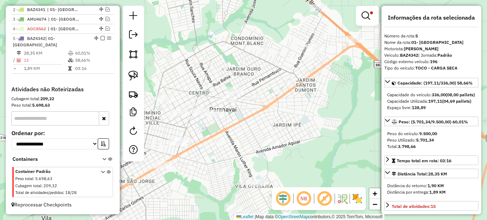
drag, startPoint x: 214, startPoint y: 138, endPoint x: 239, endPoint y: 118, distance: 31.7
click at [239, 118] on div "Limpar filtros Janela de atendimento Grade de atendimento Capacidade Transporta…" at bounding box center [243, 110] width 487 height 220
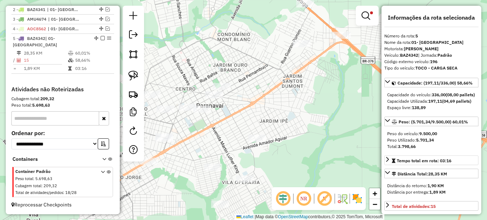
scroll to position [71, 0]
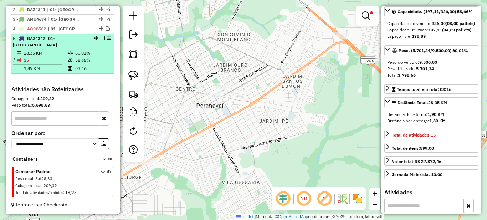
click at [101, 40] on em at bounding box center [103, 38] width 4 height 4
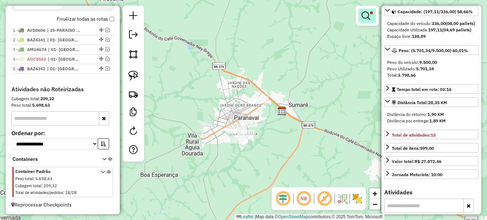
click at [362, 14] on em at bounding box center [365, 15] width 9 height 9
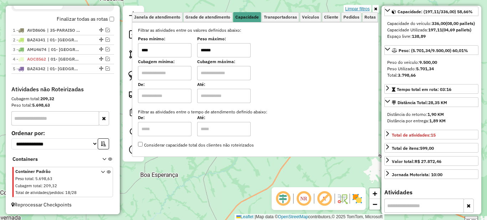
click at [365, 7] on link "Limpar filtros" at bounding box center [357, 9] width 27 height 8
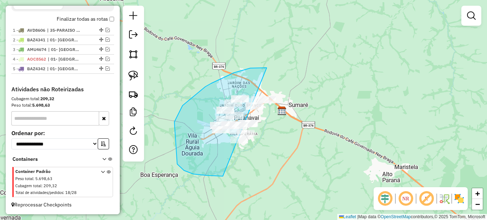
drag, startPoint x: 267, startPoint y: 68, endPoint x: 312, endPoint y: 112, distance: 63.3
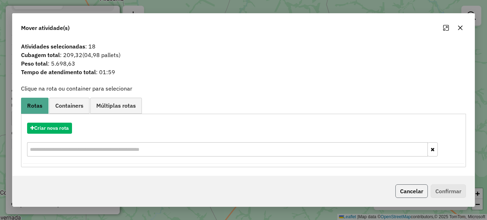
click at [408, 188] on button "Cancelar" at bounding box center [411, 191] width 32 height 14
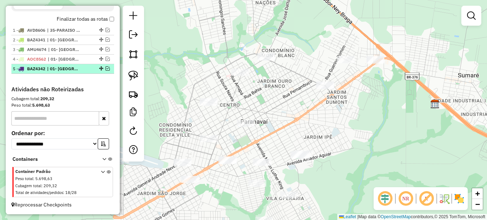
click at [76, 69] on span "| 01- [GEOGRAPHIC_DATA]" at bounding box center [63, 69] width 33 height 6
select select "*********"
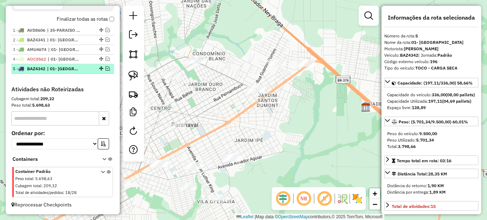
click at [107, 70] on em at bounding box center [107, 68] width 4 height 4
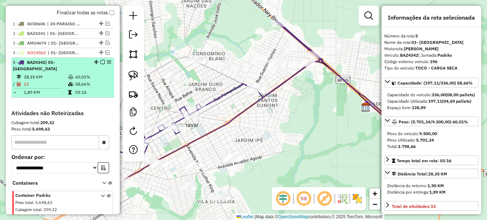
scroll to position [289, 0]
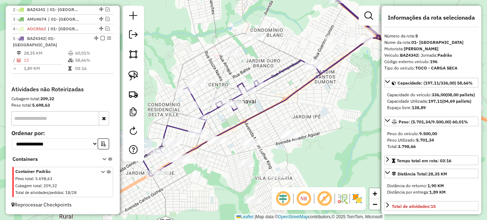
drag, startPoint x: 205, startPoint y: 122, endPoint x: 263, endPoint y: 98, distance: 62.0
click at [263, 98] on div "Janela de atendimento Grade de atendimento Capacidade Transportadoras Veículos …" at bounding box center [243, 110] width 487 height 220
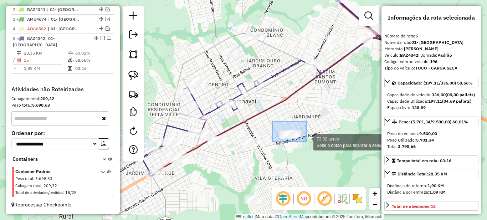
drag, startPoint x: 306, startPoint y: 141, endPoint x: 323, endPoint y: 153, distance: 20.8
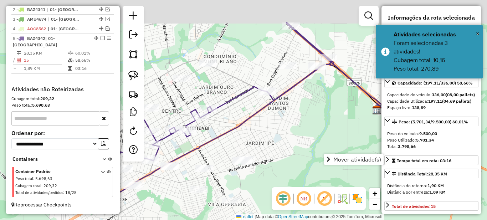
drag, startPoint x: 279, startPoint y: 117, endPoint x: 263, endPoint y: 172, distance: 57.3
click at [263, 172] on div "Janela de atendimento Grade de atendimento Capacidade Transportadoras Veículos …" at bounding box center [243, 110] width 487 height 220
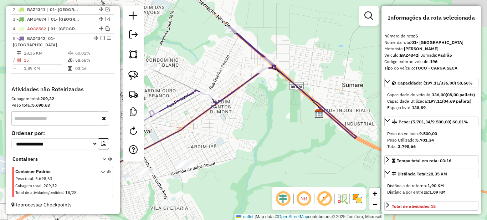
drag, startPoint x: 291, startPoint y: 159, endPoint x: 296, endPoint y: 142, distance: 17.7
click at [297, 144] on div "Janela de atendimento Grade de atendimento Capacidade Transportadoras Veículos …" at bounding box center [243, 110] width 487 height 220
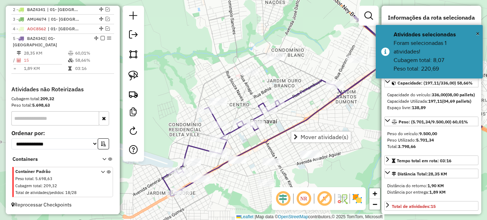
drag, startPoint x: 267, startPoint y: 120, endPoint x: 296, endPoint y: 111, distance: 29.9
click at [296, 111] on div "Janela de atendimento Grade de atendimento Capacidade Transportadoras Veículos …" at bounding box center [243, 110] width 487 height 220
click at [207, 114] on div at bounding box center [205, 110] width 18 height 7
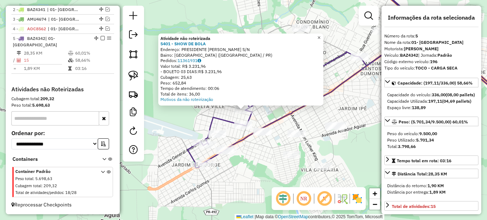
click at [323, 35] on link "×" at bounding box center [319, 38] width 9 height 9
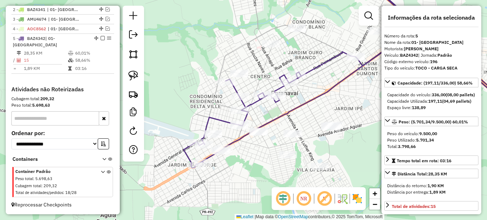
drag, startPoint x: 326, startPoint y: 89, endPoint x: 294, endPoint y: 97, distance: 33.0
click at [290, 97] on icon at bounding box center [303, 79] width 239 height 176
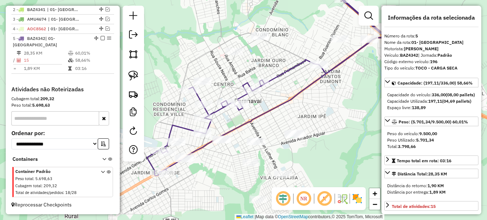
scroll to position [71, 0]
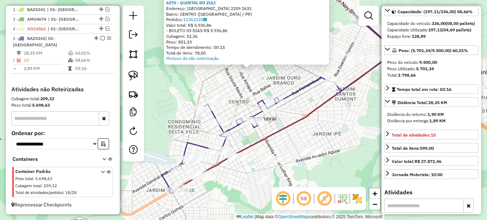
drag, startPoint x: 243, startPoint y: 144, endPoint x: 247, endPoint y: 103, distance: 41.2
click at [247, 101] on div "Atividade não roteirizada 6270 - QUINTAL DO ZULI Endereço: [GEOGRAPHIC_DATA] 22…" at bounding box center [243, 110] width 487 height 220
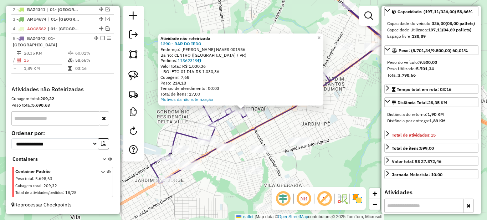
click at [323, 36] on link "×" at bounding box center [319, 38] width 9 height 9
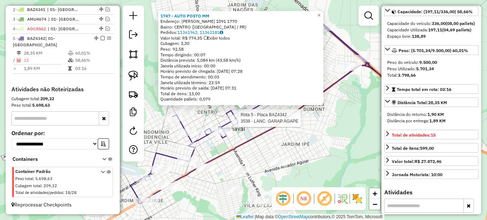
click at [235, 122] on div at bounding box center [236, 117] width 18 height 7
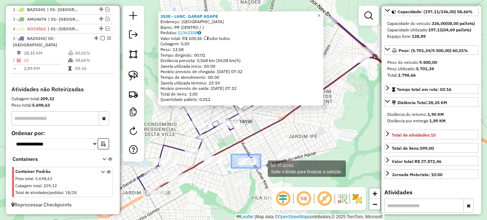
drag, startPoint x: 233, startPoint y: 154, endPoint x: 262, endPoint y: 171, distance: 33.5
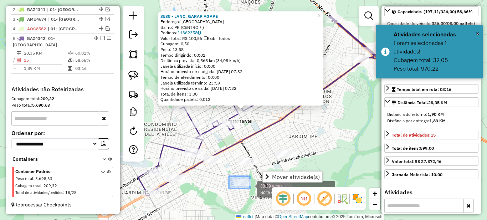
drag, startPoint x: 231, startPoint y: 177, endPoint x: 250, endPoint y: 189, distance: 21.9
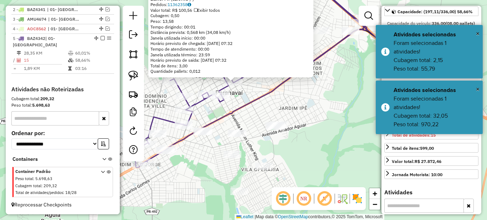
drag, startPoint x: 219, startPoint y: 172, endPoint x: 203, endPoint y: 171, distance: 16.4
click at [203, 171] on div "3538 - LANC. GARAP AGAPE Endereço: [GEOGRAPHIC_DATA] Bairro: PR (CENTRO / ) Ped…" at bounding box center [243, 110] width 487 height 220
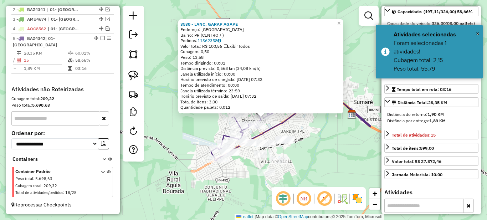
click at [319, 133] on div "3538 - LANC. GARAP AGAPE Endereço: [GEOGRAPHIC_DATA] Bairro: PR (CENTRO / ) Ped…" at bounding box center [243, 110] width 487 height 220
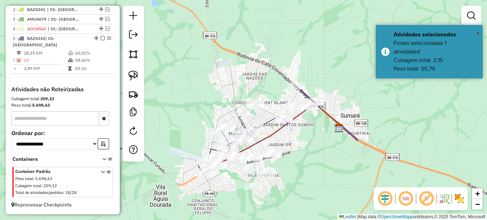
drag, startPoint x: 309, startPoint y: 118, endPoint x: 287, endPoint y: 135, distance: 28.5
click at [287, 135] on div "Janela de atendimento Grade de atendimento Capacidade Transportadoras Veículos …" at bounding box center [243, 110] width 487 height 220
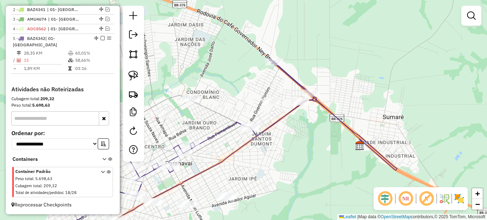
drag, startPoint x: 286, startPoint y: 142, endPoint x: 262, endPoint y: 172, distance: 38.8
click at [262, 172] on div "Janela de atendimento Grade de atendimento Capacidade Transportadoras Veículos …" at bounding box center [243, 110] width 487 height 220
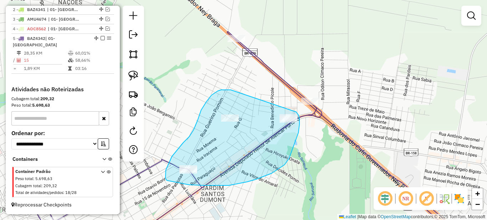
drag, startPoint x: 206, startPoint y: 102, endPoint x: 296, endPoint y: 112, distance: 90.4
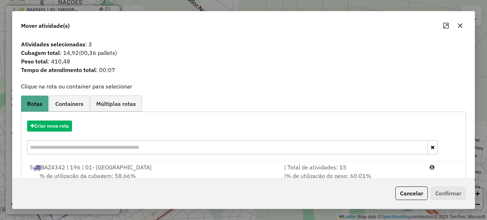
scroll to position [25, 0]
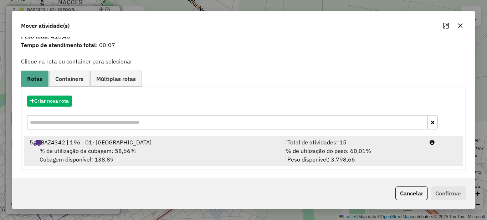
click at [338, 152] on span "% de utilização do peso: 60,01%" at bounding box center [328, 150] width 85 height 7
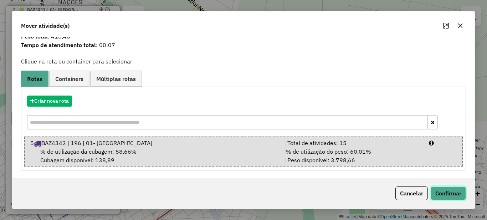
click at [436, 192] on button "Confirmar" at bounding box center [448, 193] width 35 height 14
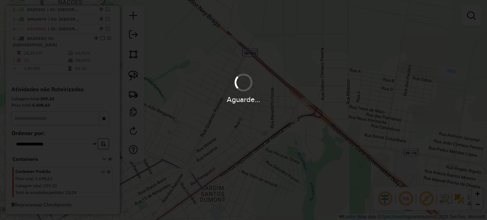
scroll to position [0, 0]
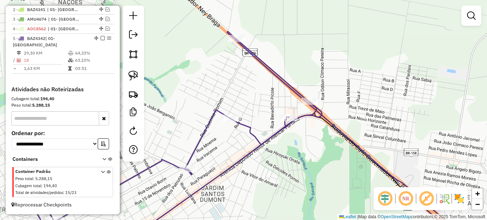
drag, startPoint x: 226, startPoint y: 153, endPoint x: 289, endPoint y: 112, distance: 75.2
click at [287, 115] on div "Rota 5 - Placa BAZ4342 8602 - LANCHE LANCHONETE JG Janela de atendimento Grade …" at bounding box center [243, 110] width 487 height 220
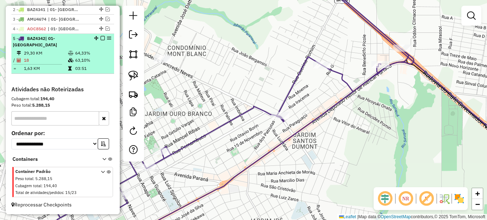
click at [98, 59] on td "63,10%" at bounding box center [93, 60] width 36 height 7
select select "*********"
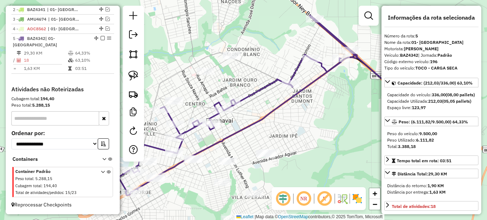
drag, startPoint x: 254, startPoint y: 129, endPoint x: 341, endPoint y: 125, distance: 87.1
click at [302, 122] on div "Janela de atendimento Grade de atendimento Capacidade Transportadoras Veículos …" at bounding box center [243, 110] width 487 height 220
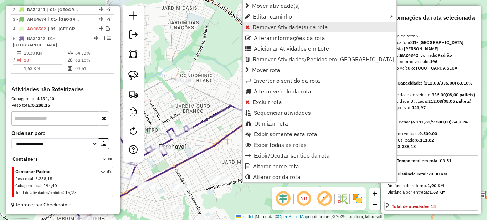
click at [259, 28] on span "Remover Atividade(s) da rota" at bounding box center [290, 27] width 75 height 6
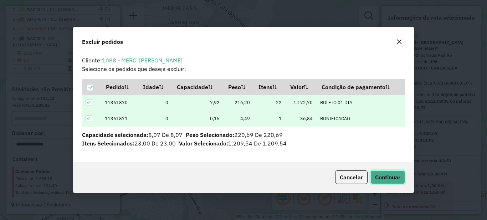
click at [383, 176] on span "Continuar" at bounding box center [387, 177] width 25 height 7
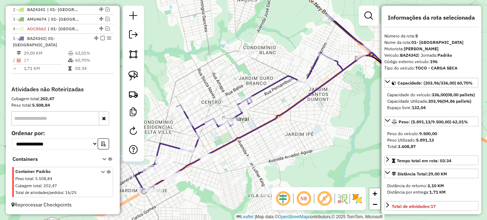
drag, startPoint x: 245, startPoint y: 148, endPoint x: 314, endPoint y: 117, distance: 75.3
click at [313, 118] on div "Janela de atendimento Grade de atendimento Capacidade Transportadoras Veículos …" at bounding box center [243, 110] width 487 height 220
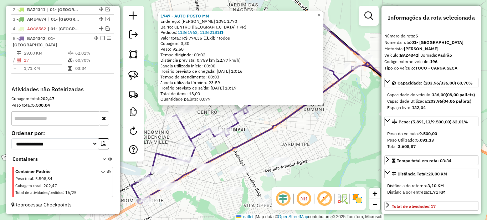
scroll to position [71, 0]
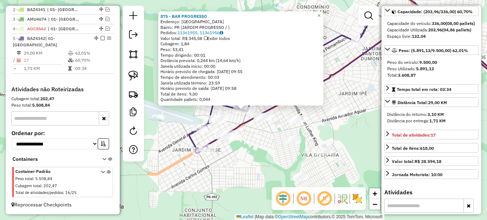
click at [252, 128] on div "875 - BAR PROGRESSO Endereço: PARANAVAI Bairro: PR (JARDIM PROGRESSO / ) Pedido…" at bounding box center [243, 110] width 487 height 220
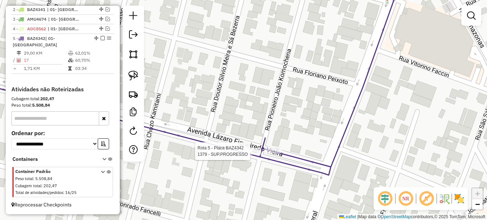
select select "*********"
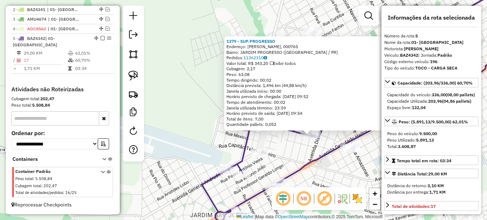
click at [343, 166] on div "1379 - SUP.PROGRESSO Endereço: [PERSON_NAME], 000765 Bairro: JARDIM PROGRESSO (…" at bounding box center [243, 110] width 487 height 220
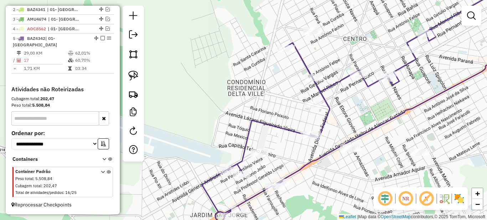
drag, startPoint x: 356, startPoint y: 168, endPoint x: 303, endPoint y: 165, distance: 52.8
click at [303, 165] on div "Janela de atendimento Grade de atendimento Capacidade Transportadoras Veículos …" at bounding box center [243, 110] width 487 height 220
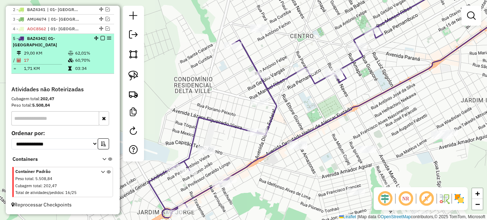
click at [68, 57] on td at bounding box center [71, 60] width 7 height 7
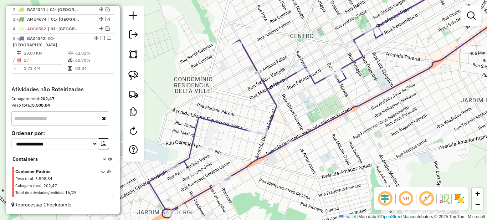
select select "*********"
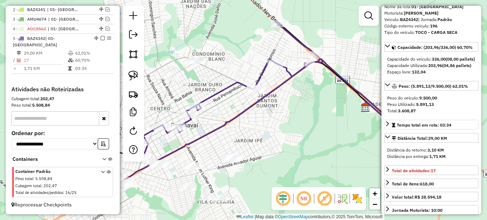
scroll to position [178, 0]
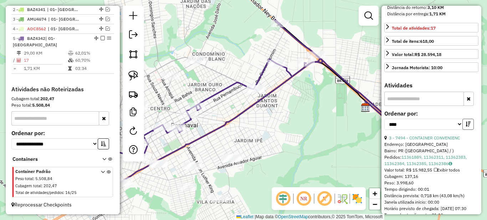
click at [466, 127] on icon "button" at bounding box center [467, 124] width 5 height 5
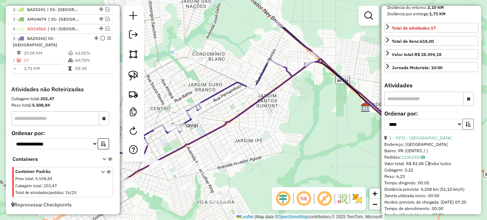
click at [466, 127] on icon "button" at bounding box center [467, 124] width 5 height 5
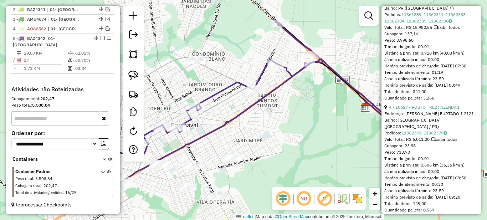
scroll to position [428, 0]
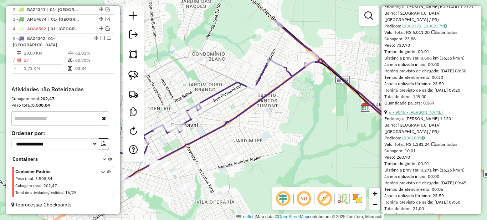
click at [426, 115] on link "6 - 9045 - [PERSON_NAME]" at bounding box center [416, 111] width 54 height 5
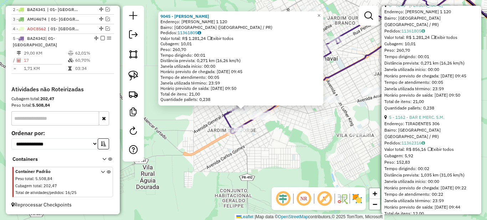
scroll to position [570, 0]
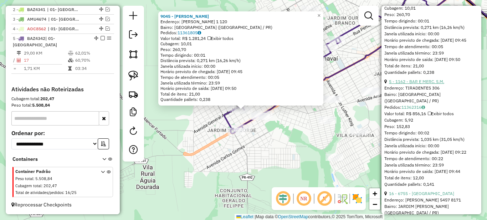
click at [424, 84] on link "5 - 1162 - BAR E MERC. S.M." at bounding box center [416, 81] width 55 height 5
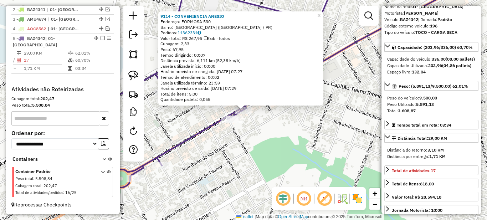
scroll to position [0, 0]
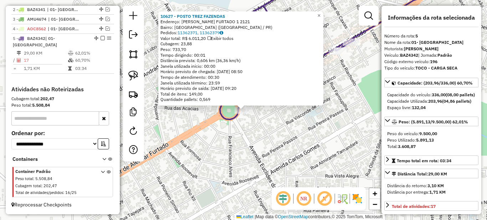
click at [259, 122] on div "10627 - POSTO TREZ FAZENDAS Endereço: [PERSON_NAME] FURTADO 1 2121 Bairro: [GEO…" at bounding box center [243, 110] width 487 height 220
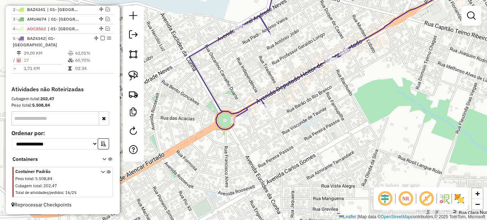
drag, startPoint x: 255, startPoint y: 82, endPoint x: 226, endPoint y: 179, distance: 101.7
click at [226, 179] on div "Janela de atendimento Grade de atendimento Capacidade Transportadoras Veículos …" at bounding box center [243, 110] width 487 height 220
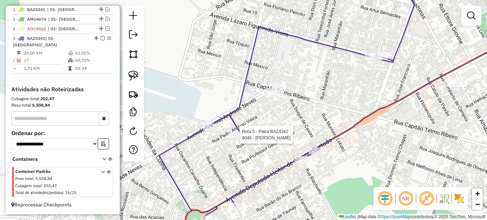
click at [237, 138] on div at bounding box center [237, 134] width 18 height 7
select select "*********"
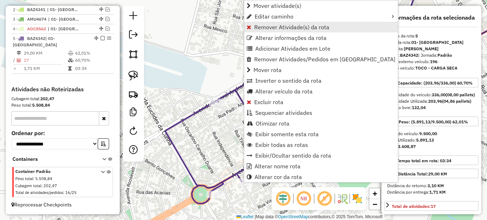
click at [263, 27] on span "Remover Atividade(s) da rota" at bounding box center [291, 27] width 75 height 6
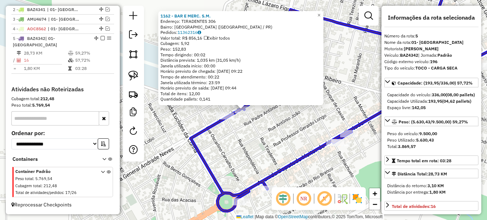
click at [220, 119] on div at bounding box center [225, 115] width 18 height 7
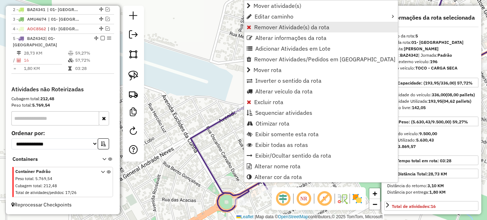
click at [269, 26] on span "Remover Atividade(s) da rota" at bounding box center [291, 27] width 75 height 6
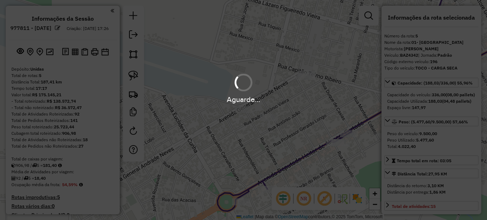
select select "*********"
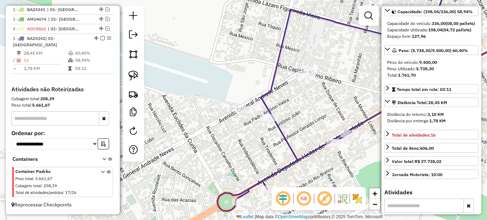
scroll to position [107, 0]
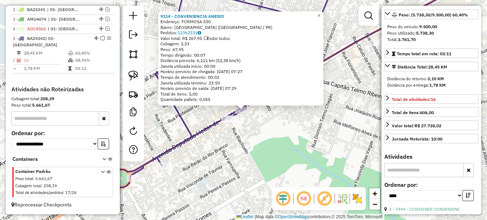
click at [204, 112] on div "Rota 5 - Placa BAZ4342 9114 - CONVENIENCIA ANESIO 9114 - CONVENIENCIA ANESIO En…" at bounding box center [243, 110] width 487 height 220
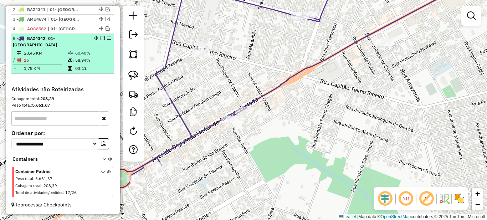
click at [99, 61] on td "58,94%" at bounding box center [93, 60] width 36 height 7
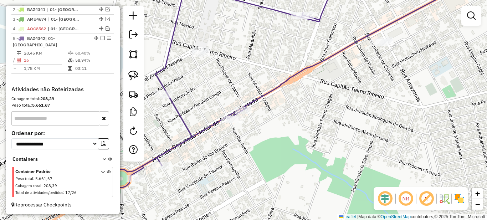
select select "*********"
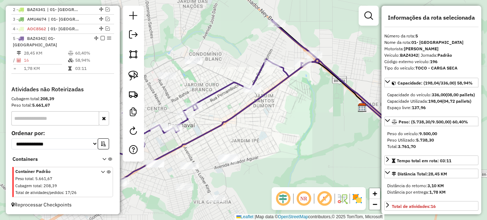
scroll to position [71, 0]
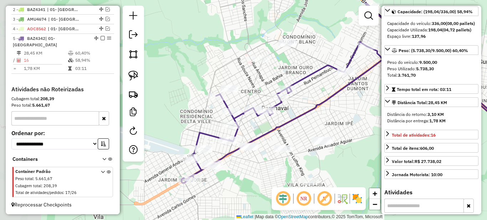
drag, startPoint x: 244, startPoint y: 142, endPoint x: 345, endPoint y: 122, distance: 102.7
click at [345, 122] on div "Janela de atendimento Grade de atendimento Capacidade Transportadoras Veículos …" at bounding box center [243, 110] width 487 height 220
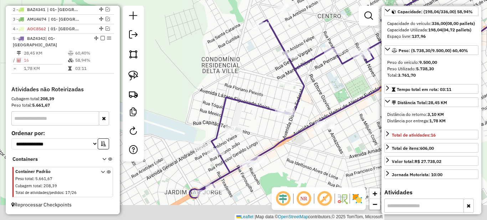
drag, startPoint x: 282, startPoint y: 164, endPoint x: 318, endPoint y: 150, distance: 37.8
click at [318, 150] on div "Janela de atendimento Grade de atendimento Capacidade Transportadoras Veículos …" at bounding box center [243, 110] width 487 height 220
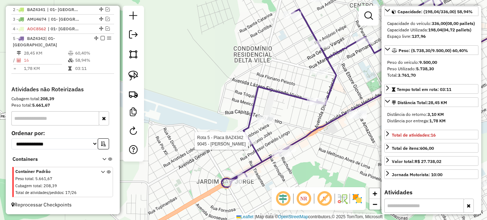
click at [247, 144] on div at bounding box center [248, 140] width 18 height 7
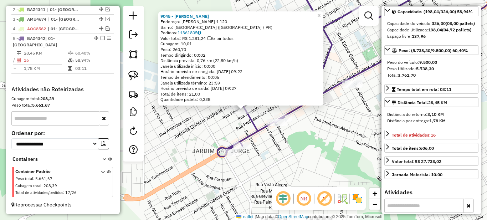
click at [320, 13] on span "×" at bounding box center [318, 15] width 3 height 6
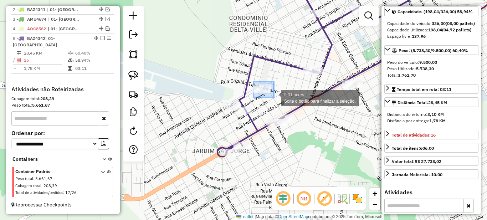
drag, startPoint x: 253, startPoint y: 82, endPoint x: 274, endPoint y: 98, distance: 26.4
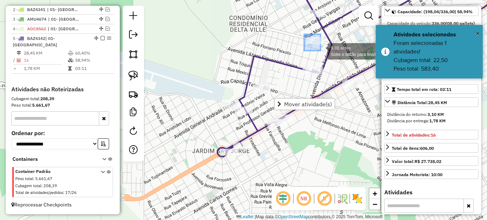
drag, startPoint x: 304, startPoint y: 34, endPoint x: 320, endPoint y: 51, distance: 23.2
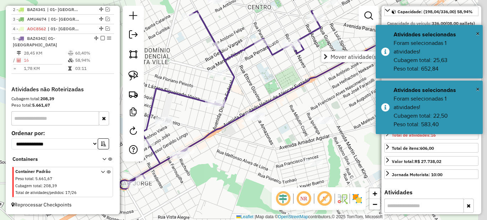
drag, startPoint x: 304, startPoint y: 93, endPoint x: 197, endPoint y: 128, distance: 112.3
click at [197, 128] on div "Janela de atendimento Grade de atendimento Capacidade Transportadoras Veículos …" at bounding box center [243, 110] width 487 height 220
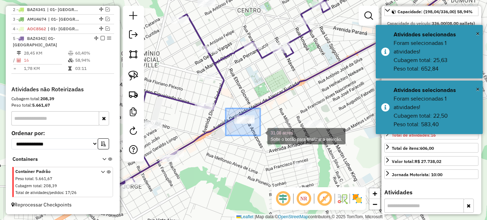
drag, startPoint x: 231, startPoint y: 111, endPoint x: 262, endPoint y: 135, distance: 39.9
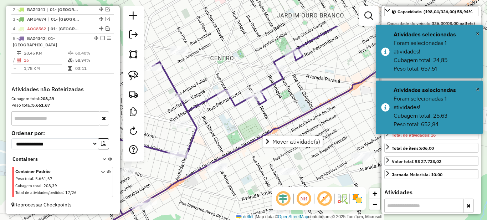
drag, startPoint x: 261, startPoint y: 92, endPoint x: 234, endPoint y: 144, distance: 58.0
click at [234, 144] on div "Janela de atendimento Grade de atendimento Capacidade Transportadoras Veículos …" at bounding box center [243, 110] width 487 height 220
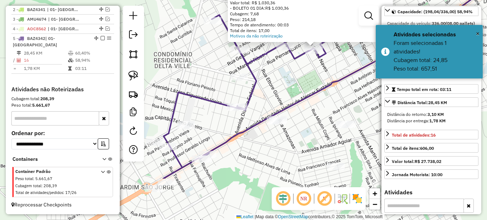
drag, startPoint x: 225, startPoint y: 138, endPoint x: 318, endPoint y: 59, distance: 121.9
click at [317, 60] on div "Atividade não roteirizada 1290 - BAR DO IEDO Endereço: SOUZA NAVES 001956 Bairr…" at bounding box center [243, 110] width 487 height 220
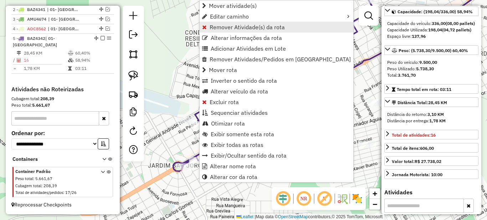
click at [223, 26] on span "Remover Atividade(s) da rota" at bounding box center [247, 27] width 75 height 6
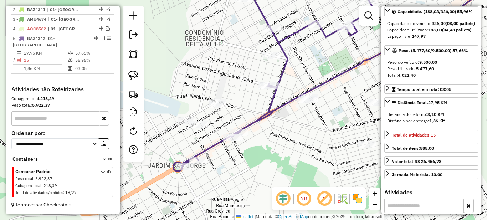
drag, startPoint x: 326, startPoint y: 51, endPoint x: 269, endPoint y: 149, distance: 112.8
click at [269, 149] on div "Janela de atendimento Grade de atendimento Capacidade Transportadoras Veículos …" at bounding box center [243, 110] width 487 height 220
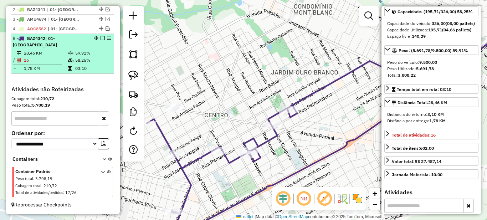
click at [101, 40] on em at bounding box center [103, 38] width 4 height 4
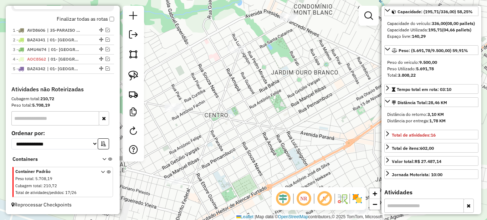
scroll to position [265, 0]
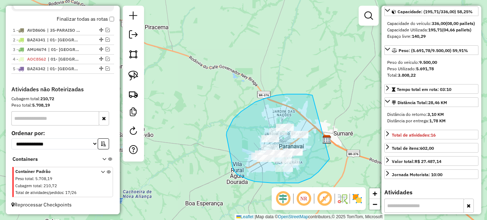
drag, startPoint x: 312, startPoint y: 95, endPoint x: 336, endPoint y: 145, distance: 55.5
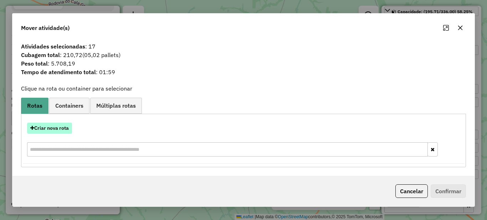
click at [55, 130] on button "Criar nova rota" at bounding box center [49, 128] width 45 height 11
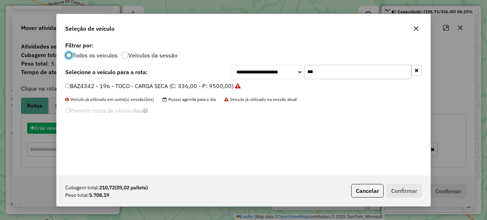
scroll to position [4, 2]
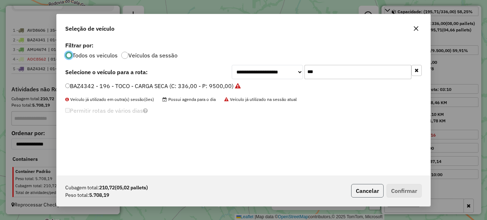
click at [368, 192] on button "Cancelar" at bounding box center [367, 191] width 32 height 14
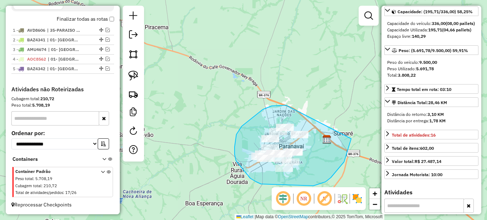
drag, startPoint x: 242, startPoint y: 126, endPoint x: 351, endPoint y: 139, distance: 110.1
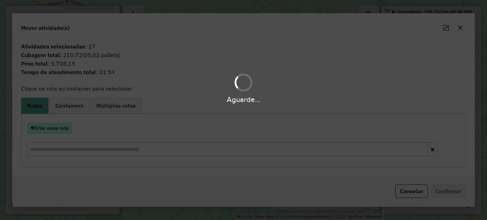
click at [52, 127] on button "Criar nova rota" at bounding box center [49, 128] width 45 height 11
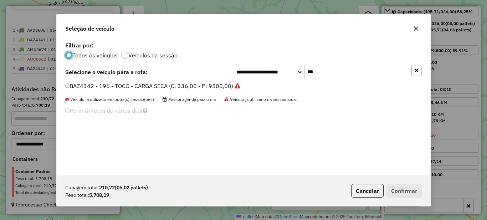
click at [354, 73] on input "***" at bounding box center [357, 72] width 107 height 14
type input "***"
click at [194, 87] on label "AGX8774 - 167 - TOCO - CARGA SECA (C: 336,00 - P: 9500,00)" at bounding box center [149, 86] width 169 height 9
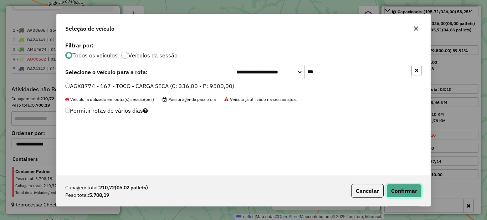
click at [396, 192] on button "Confirmar" at bounding box center [403, 191] width 35 height 14
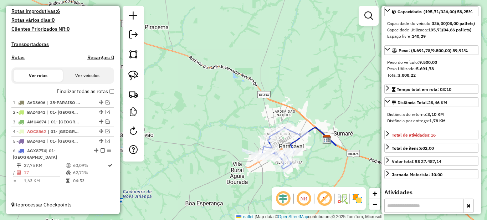
scroll to position [186, 0]
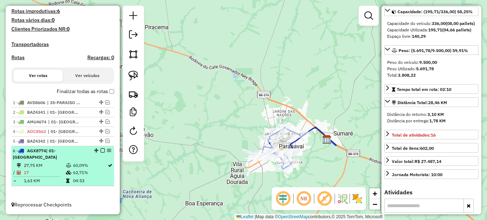
click at [101, 153] on em at bounding box center [103, 150] width 4 height 4
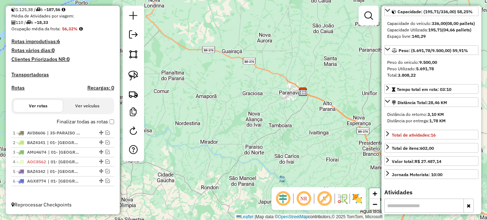
drag, startPoint x: 282, startPoint y: 117, endPoint x: 284, endPoint y: 103, distance: 14.8
click at [283, 105] on div "Janela de atendimento Grade de atendimento Capacidade Transportadoras Veículos …" at bounding box center [243, 110] width 487 height 220
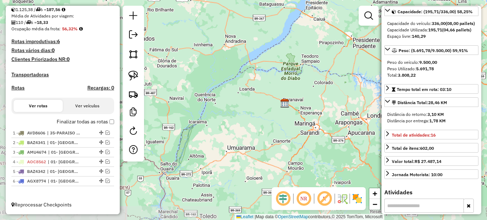
drag, startPoint x: 284, startPoint y: 127, endPoint x: 249, endPoint y: 160, distance: 47.9
click at [249, 160] on div "Janela de atendimento Grade de atendimento Capacidade Transportadoras Veículos …" at bounding box center [243, 110] width 487 height 220
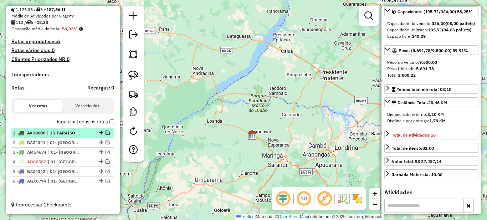
click at [61, 132] on span "| 35-PARAISO DO NORTE" at bounding box center [63, 133] width 33 height 6
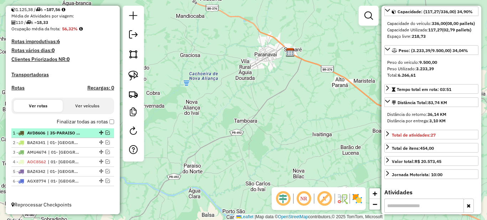
click at [62, 133] on span "| 35-PARAISO DO NORTE" at bounding box center [63, 133] width 33 height 6
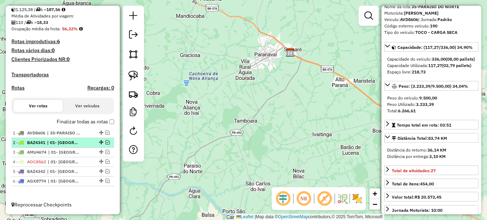
click at [62, 141] on span "| 01- [GEOGRAPHIC_DATA]" at bounding box center [63, 142] width 33 height 6
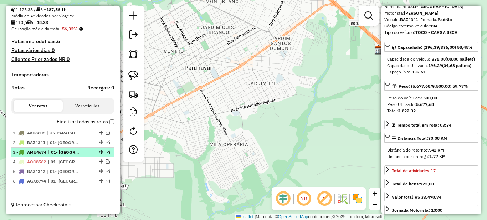
click at [67, 150] on span "| 01- [GEOGRAPHIC_DATA]" at bounding box center [64, 152] width 33 height 6
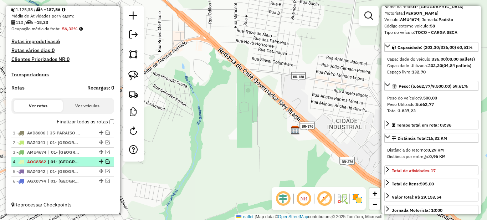
click at [75, 163] on span "| 01- [GEOGRAPHIC_DATA]" at bounding box center [64, 162] width 33 height 6
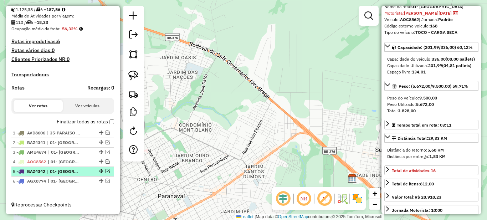
click at [76, 170] on span "| 01- [GEOGRAPHIC_DATA]" at bounding box center [63, 171] width 33 height 6
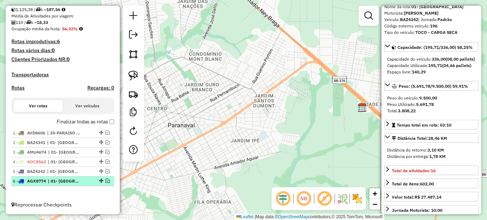
click at [79, 177] on li "6 - AGX8774 | 01- PARANAVAI" at bounding box center [62, 181] width 103 height 10
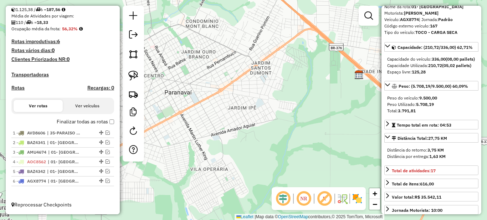
scroll to position [0, 0]
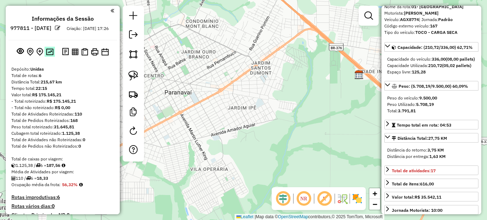
click at [50, 55] on img at bounding box center [49, 51] width 7 height 7
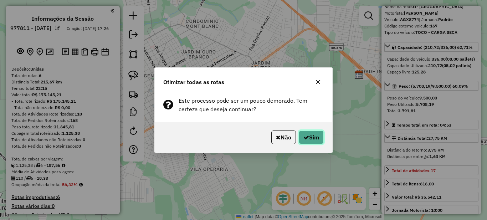
click at [319, 138] on button "Sim" at bounding box center [311, 137] width 25 height 14
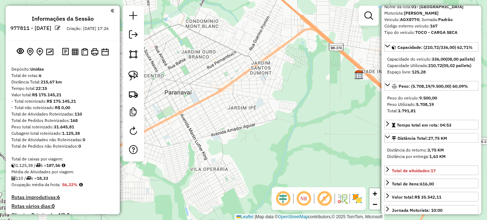
scroll to position [162, 0]
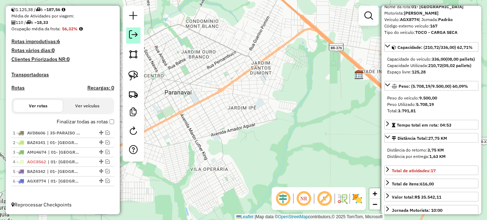
click at [132, 38] on em at bounding box center [133, 34] width 9 height 9
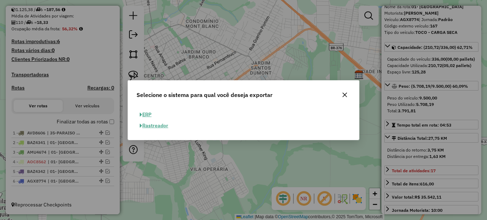
click at [146, 113] on button "ERP" at bounding box center [146, 114] width 18 height 11
select select "**"
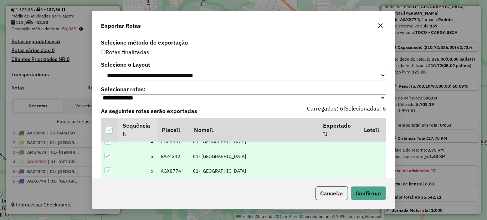
scroll to position [17, 0]
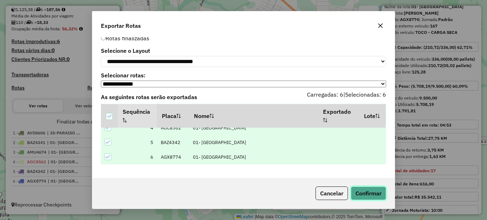
click at [374, 195] on button "Confirmar" at bounding box center [368, 193] width 35 height 14
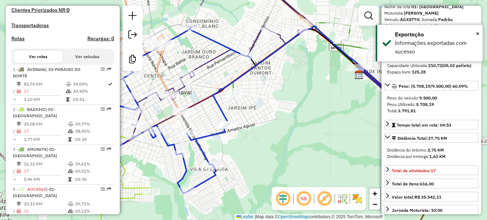
scroll to position [301, 0]
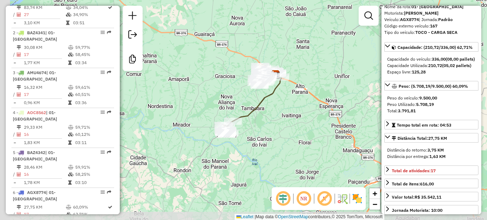
drag, startPoint x: 204, startPoint y: 178, endPoint x: 277, endPoint y: 122, distance: 92.0
click at [277, 122] on div "Janela de atendimento Grade de atendimento Capacidade Transportadoras Veículos …" at bounding box center [243, 110] width 487 height 220
